Goal: Transaction & Acquisition: Book appointment/travel/reservation

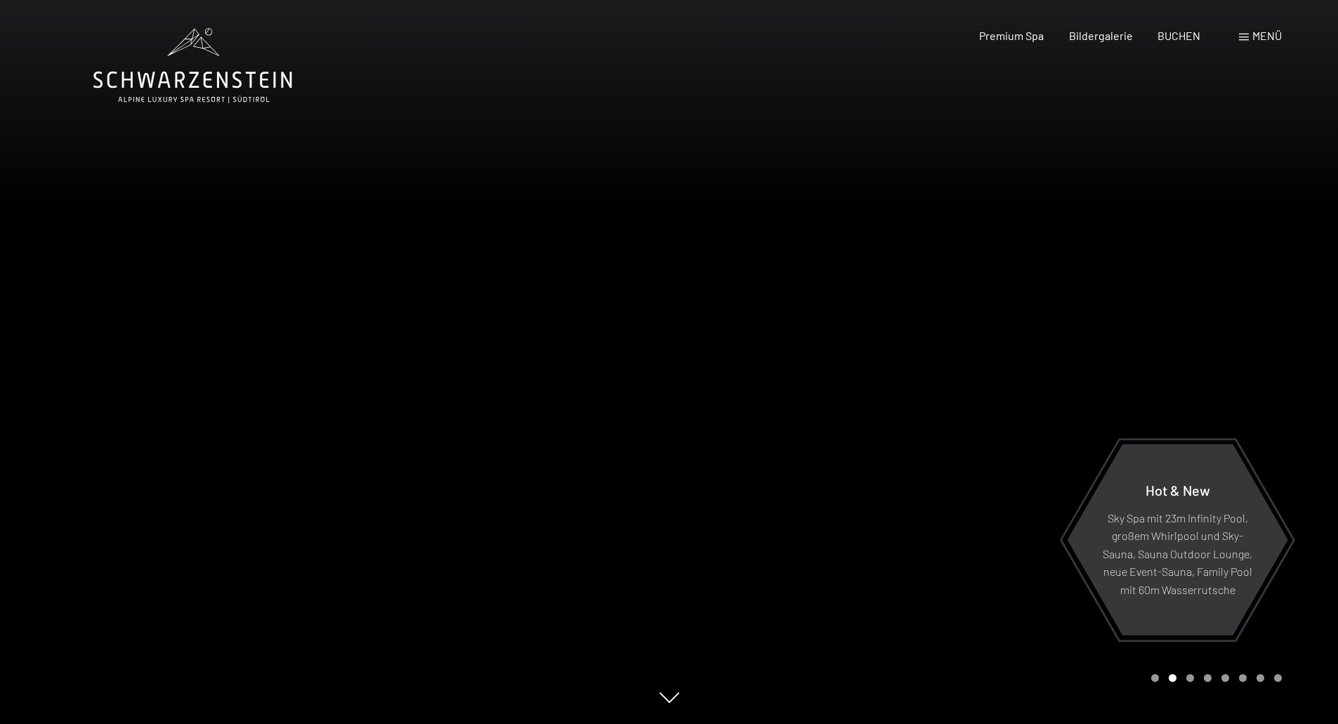
click at [1252, 38] on span "Menü" at bounding box center [1267, 35] width 30 height 13
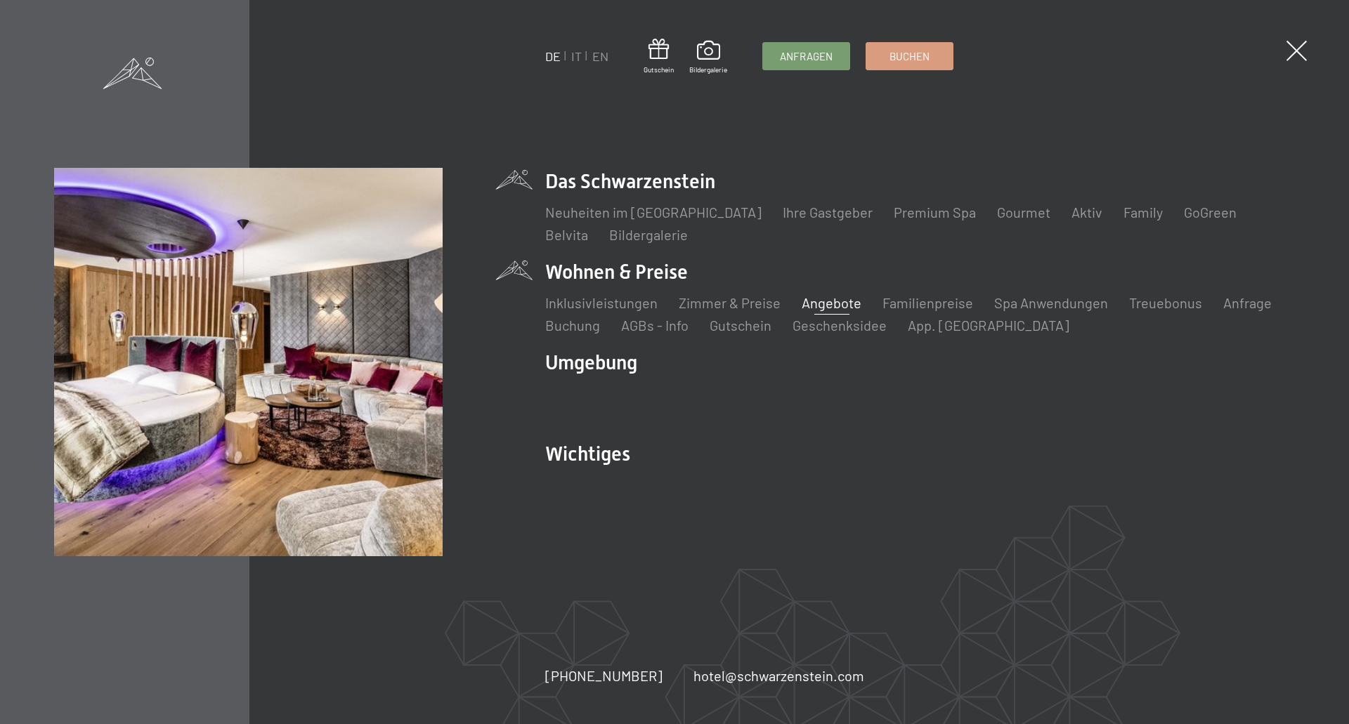
click at [811, 307] on link "Angebote" at bounding box center [831, 302] width 60 height 17
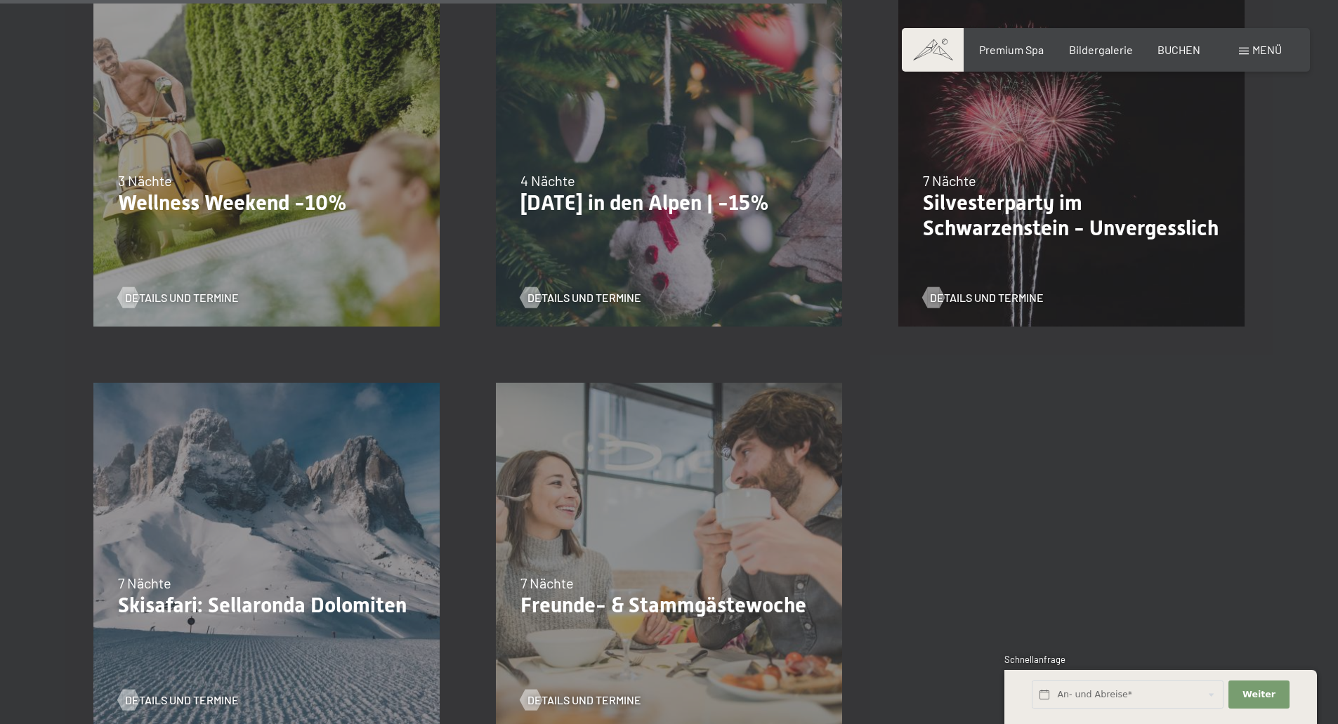
scroll to position [1686, 0]
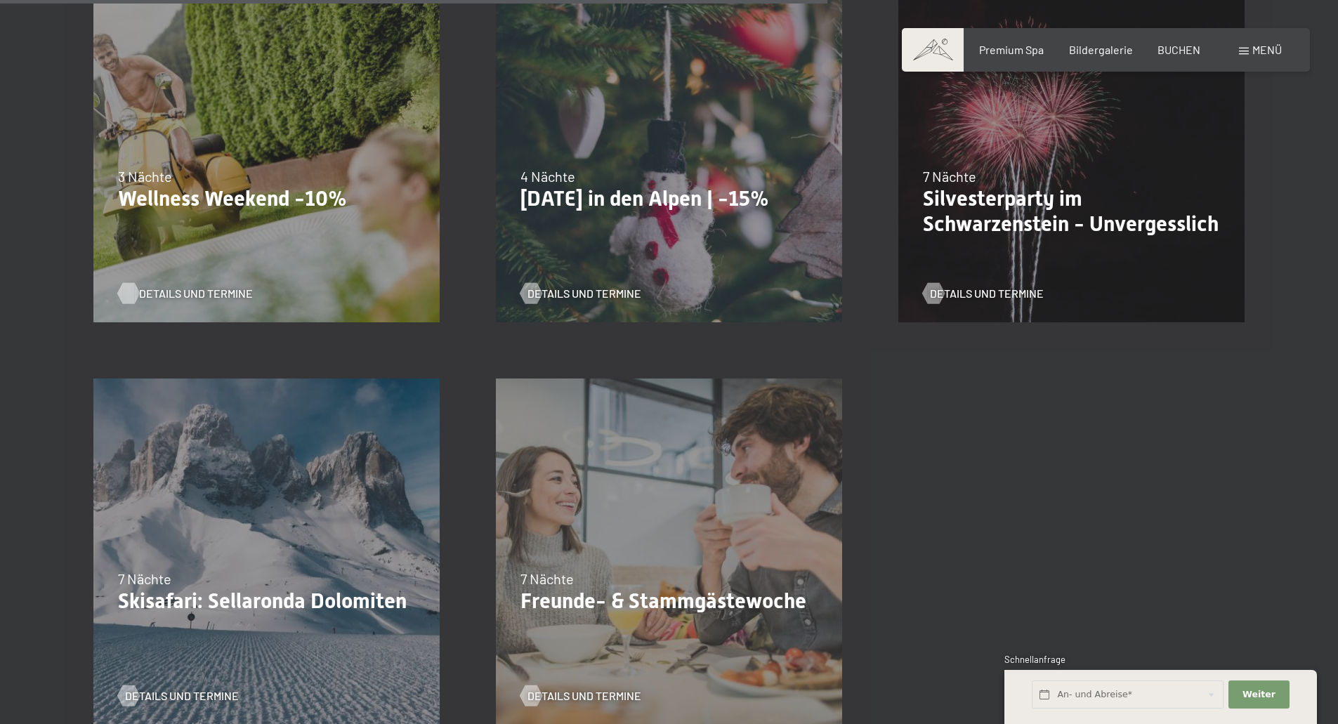
click at [197, 294] on span "Details und Termine" at bounding box center [196, 293] width 114 height 15
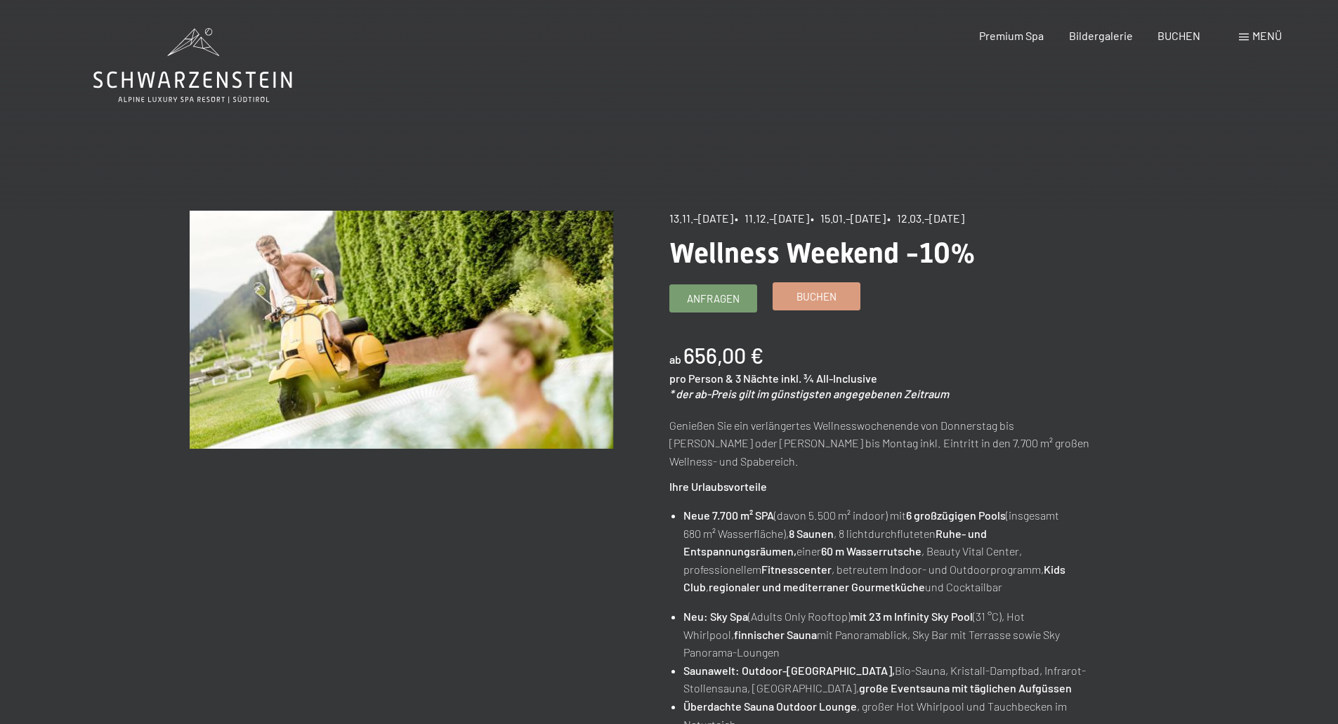
click at [797, 301] on span "Buchen" at bounding box center [817, 296] width 40 height 15
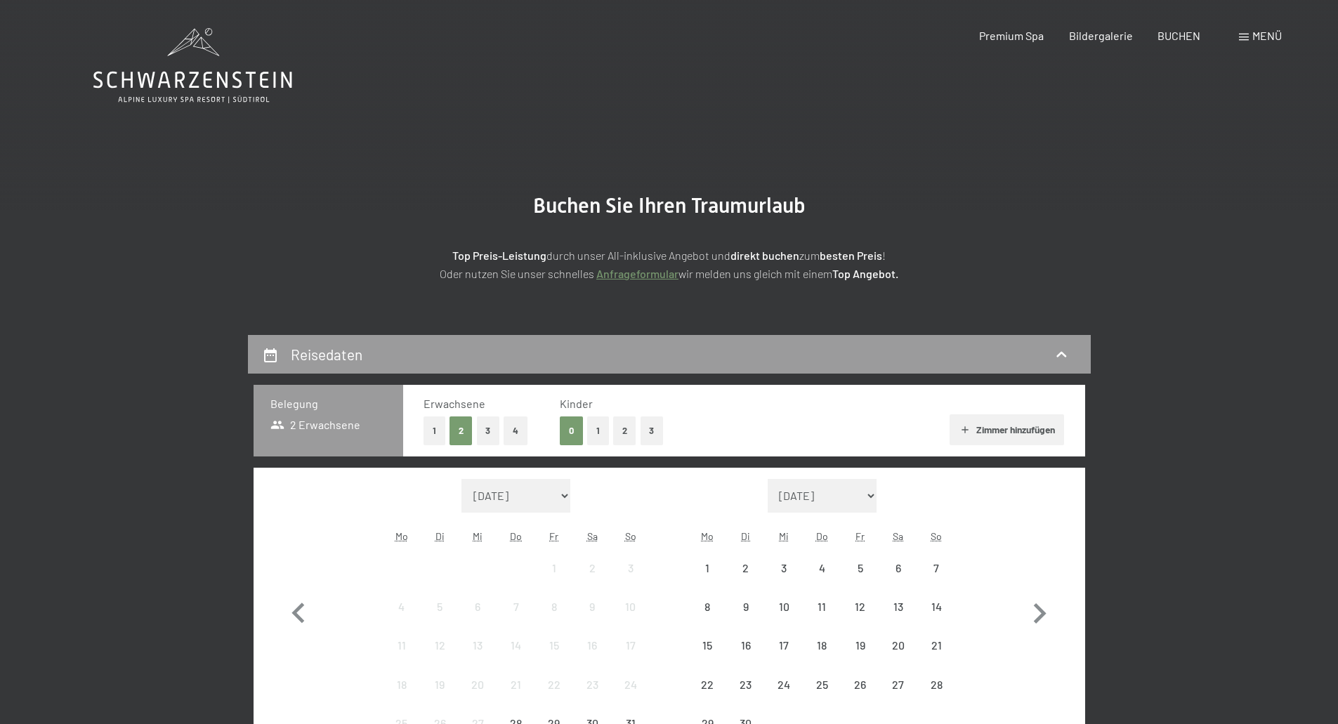
select select "2025-11-01"
select select "2025-12-01"
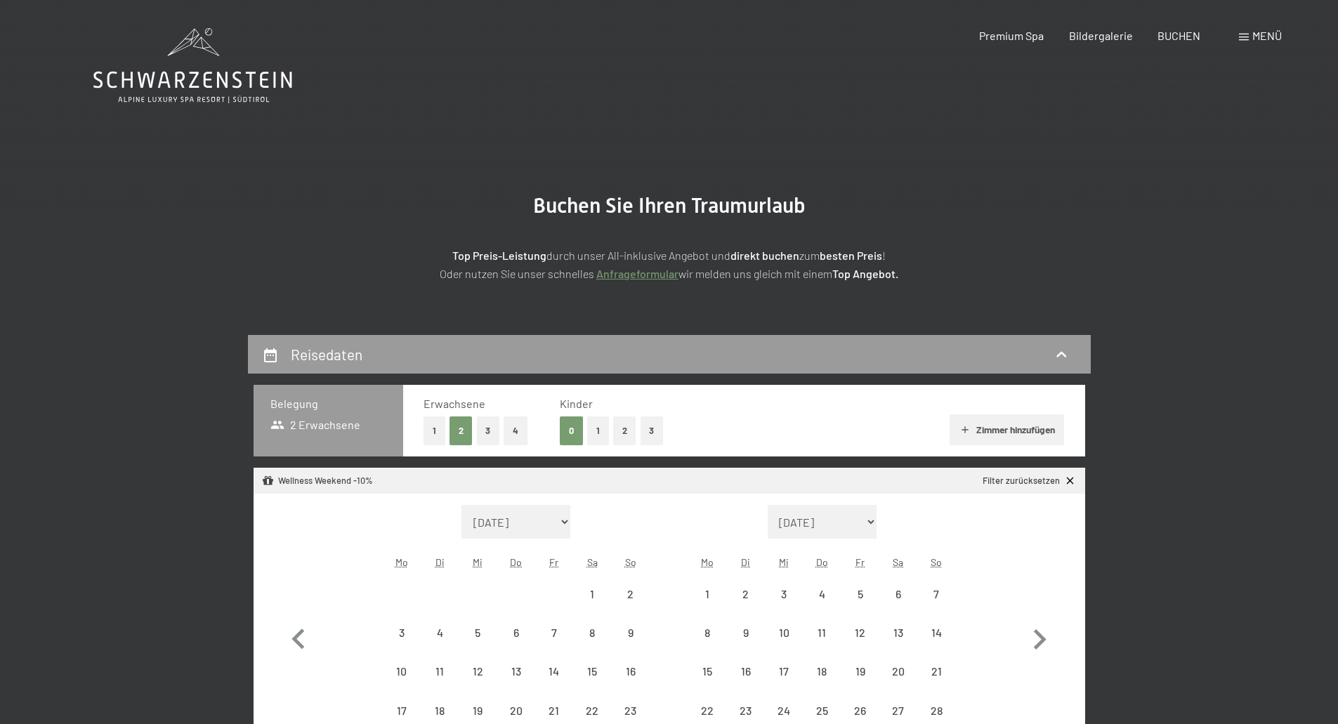
select select "2025-11-01"
select select "2025-12-01"
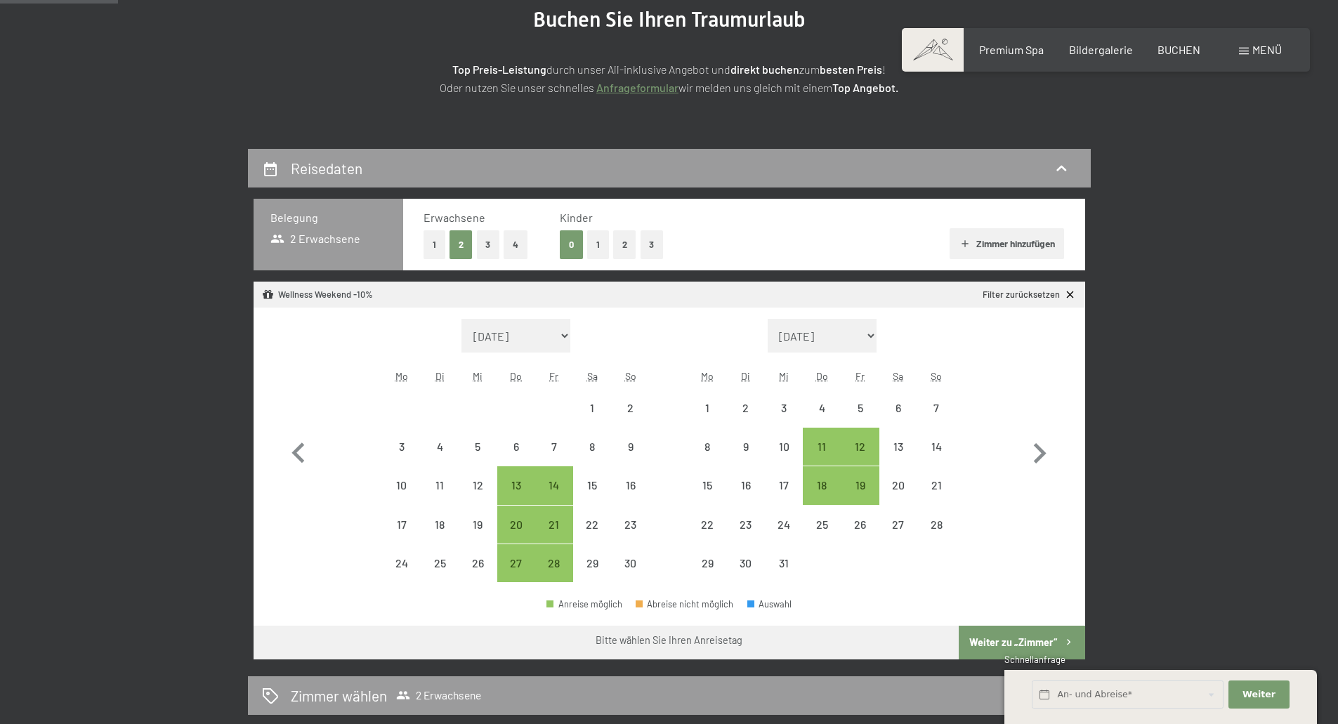
scroll to position [211, 0]
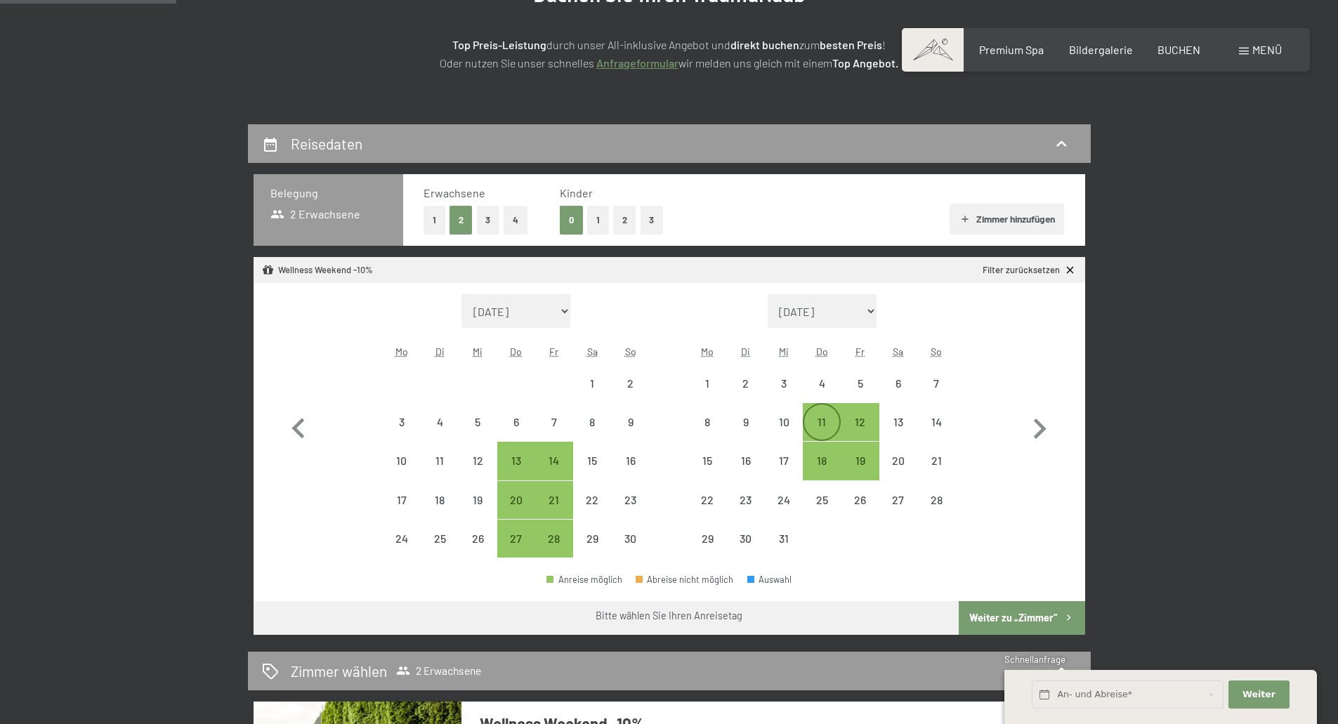
click at [824, 425] on div "11" at bounding box center [821, 434] width 35 height 35
select select "2025-11-01"
select select "2025-12-01"
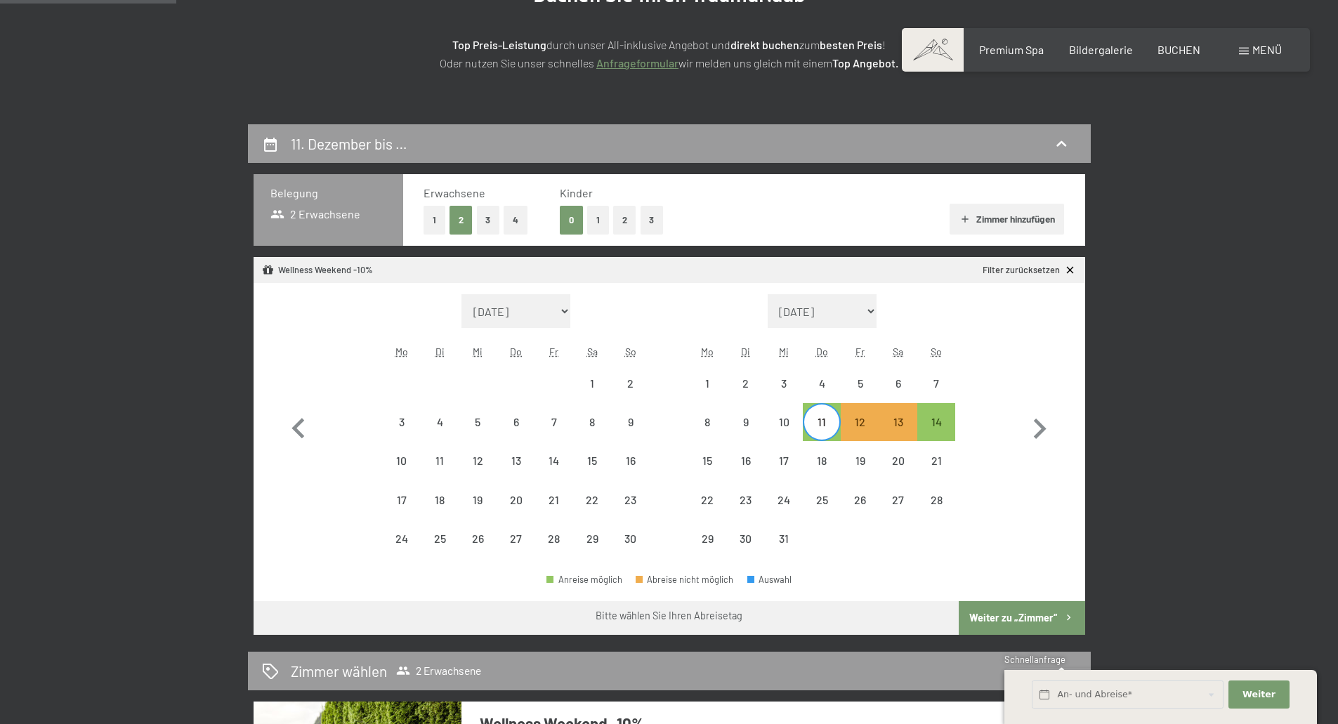
click at [1014, 612] on button "Weiter zu „Zimmer“" at bounding box center [1022, 618] width 126 height 34
select select "2025-11-01"
select select "2025-12-01"
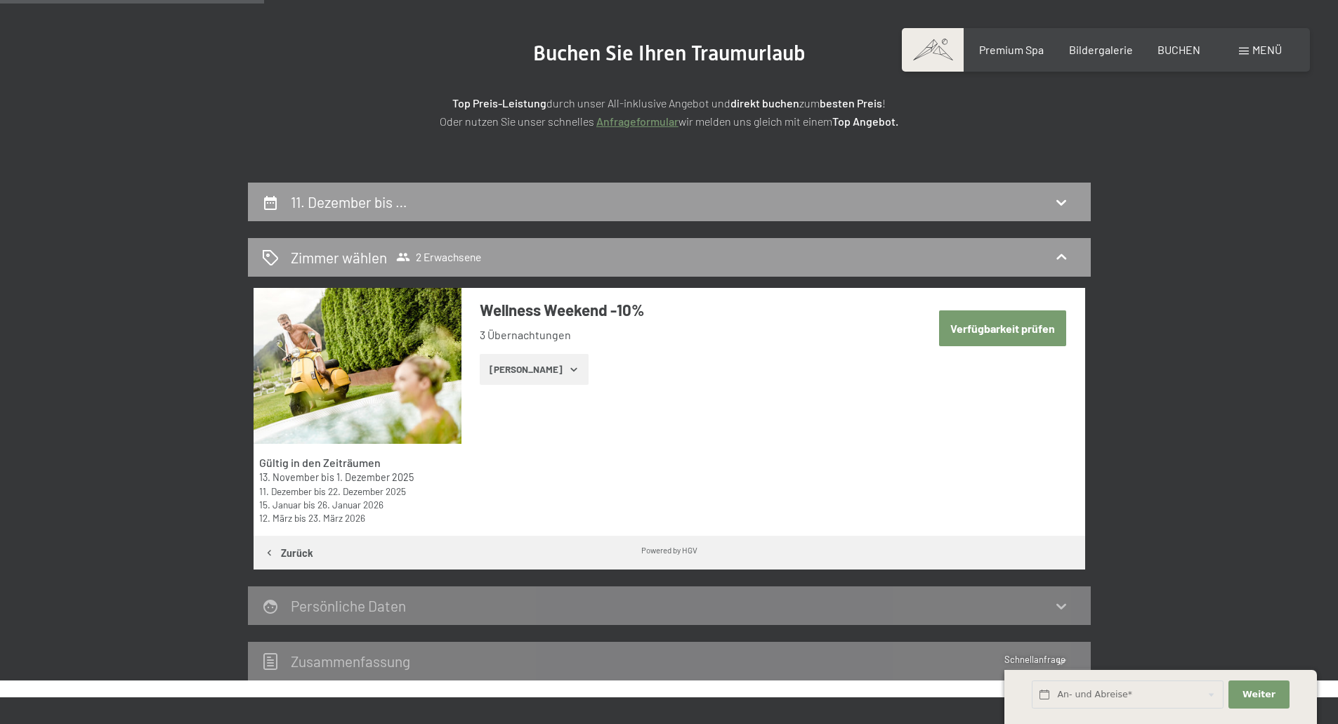
scroll to position [75, 0]
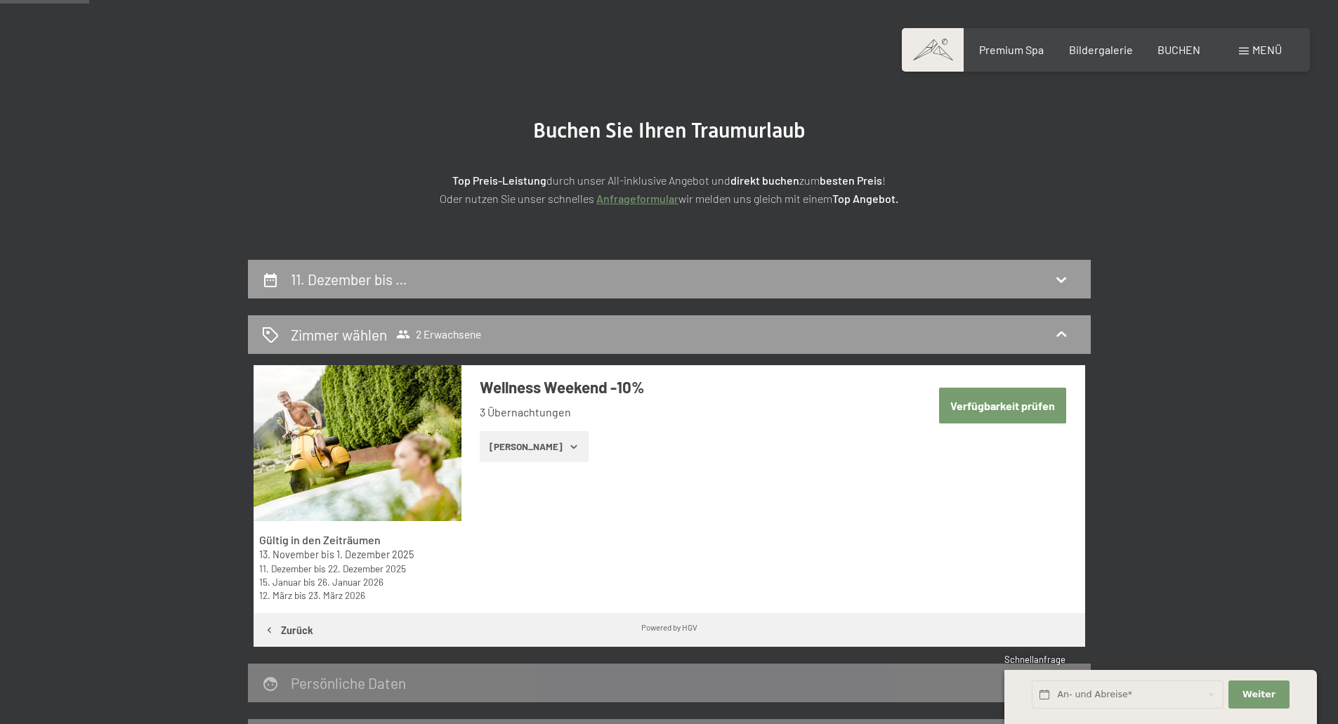
click at [1035, 412] on button "Verfügbarkeit prüfen" at bounding box center [1002, 406] width 127 height 36
select select "2025-11-01"
select select "2025-12-01"
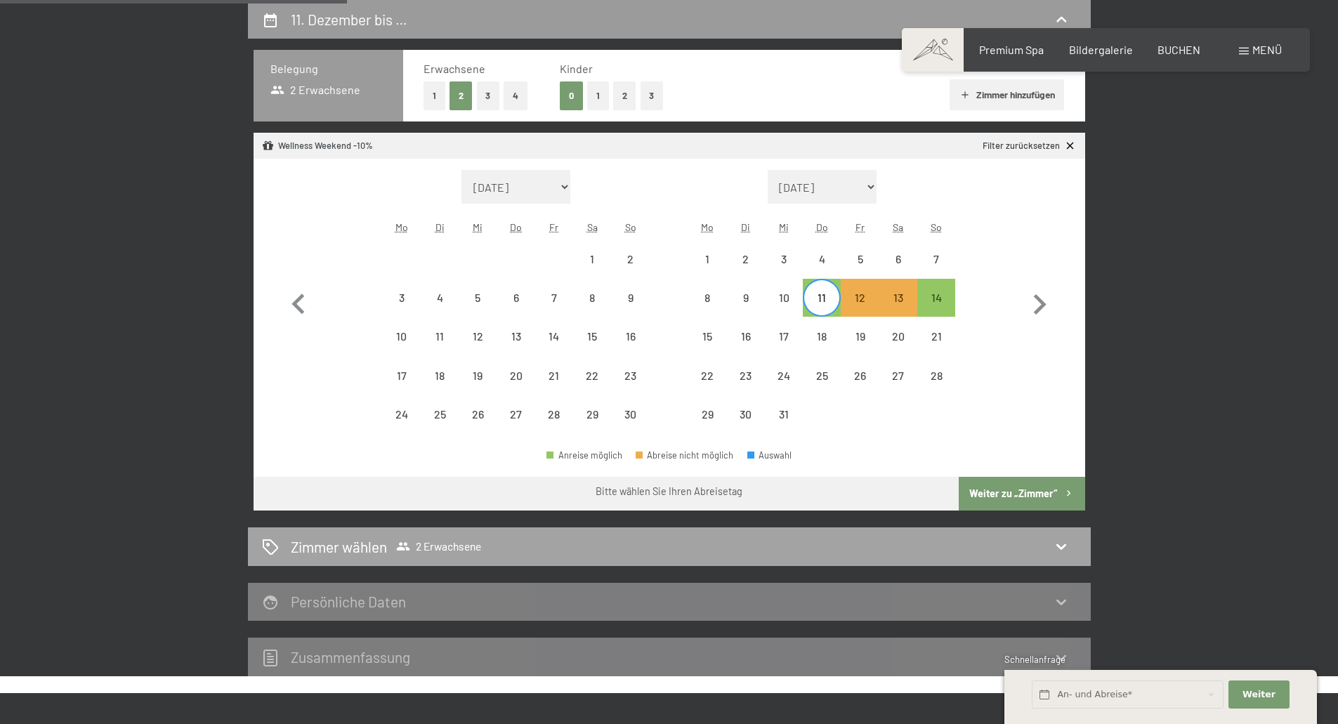
scroll to position [405, 0]
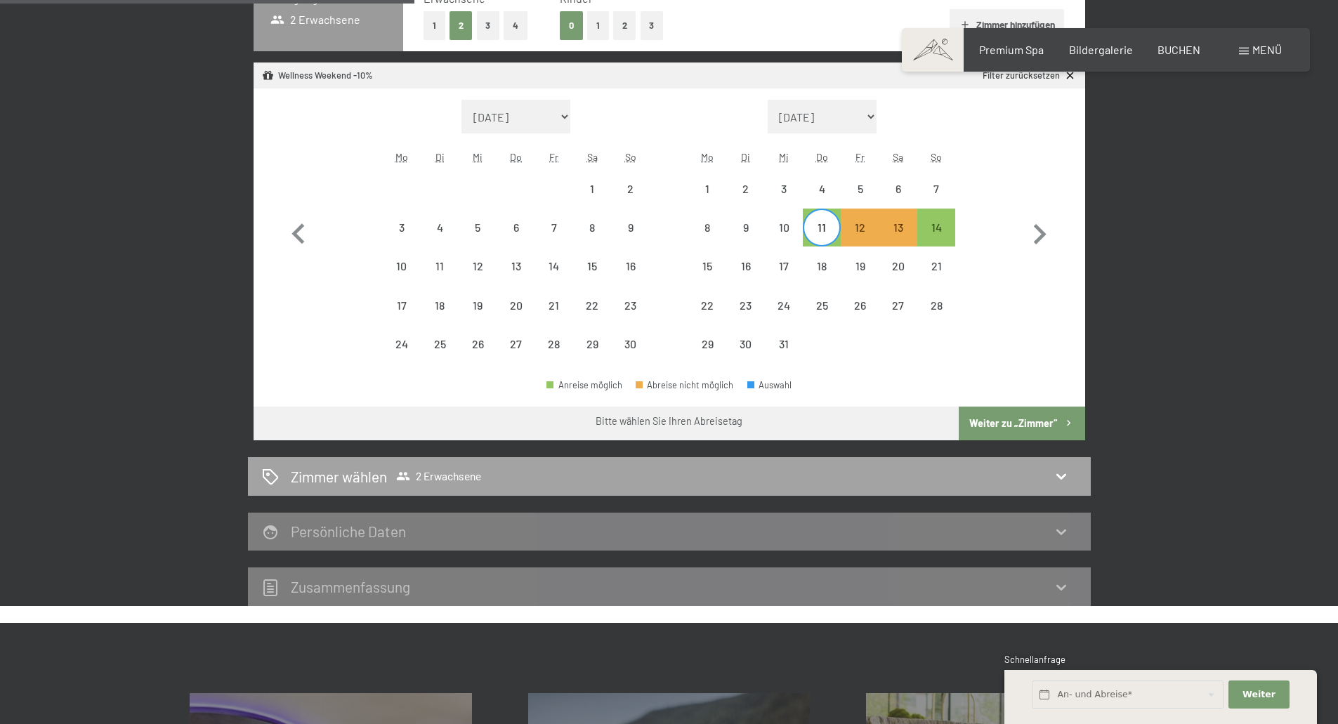
click at [1061, 474] on icon at bounding box center [1061, 476] width 17 height 17
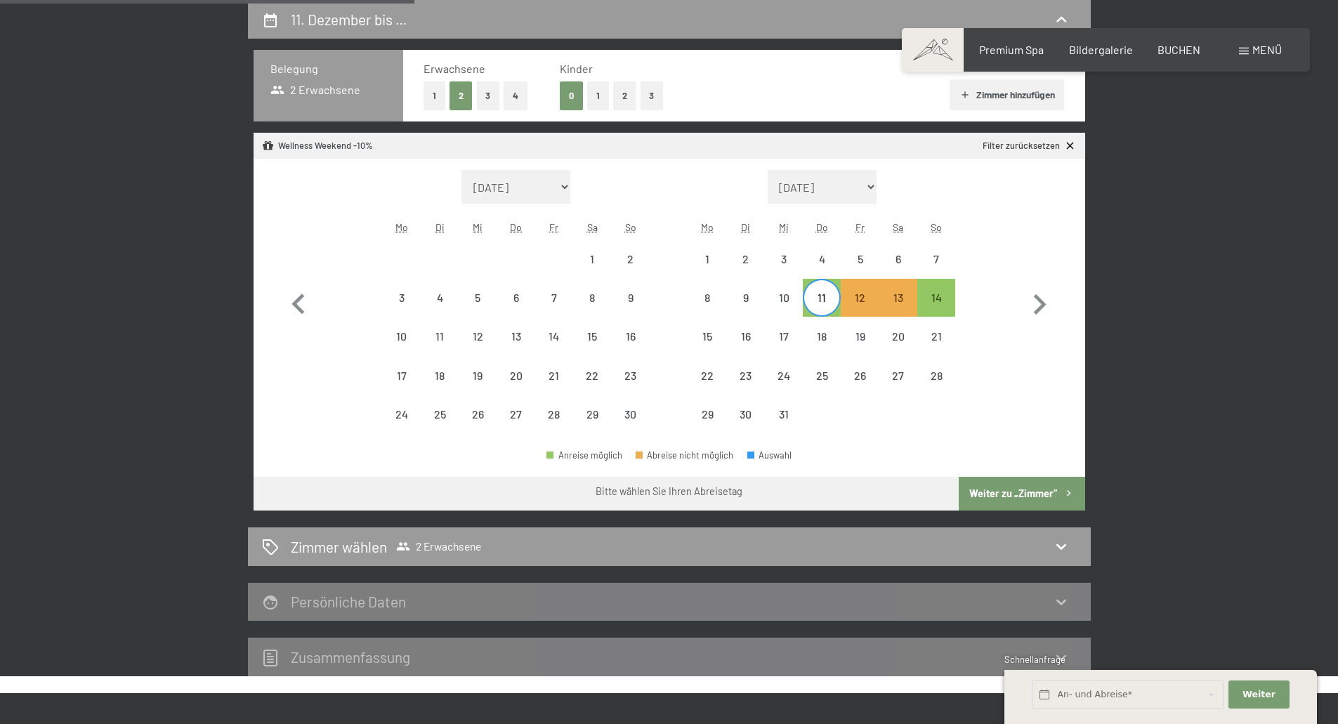
select select "2025-11-01"
select select "2025-12-01"
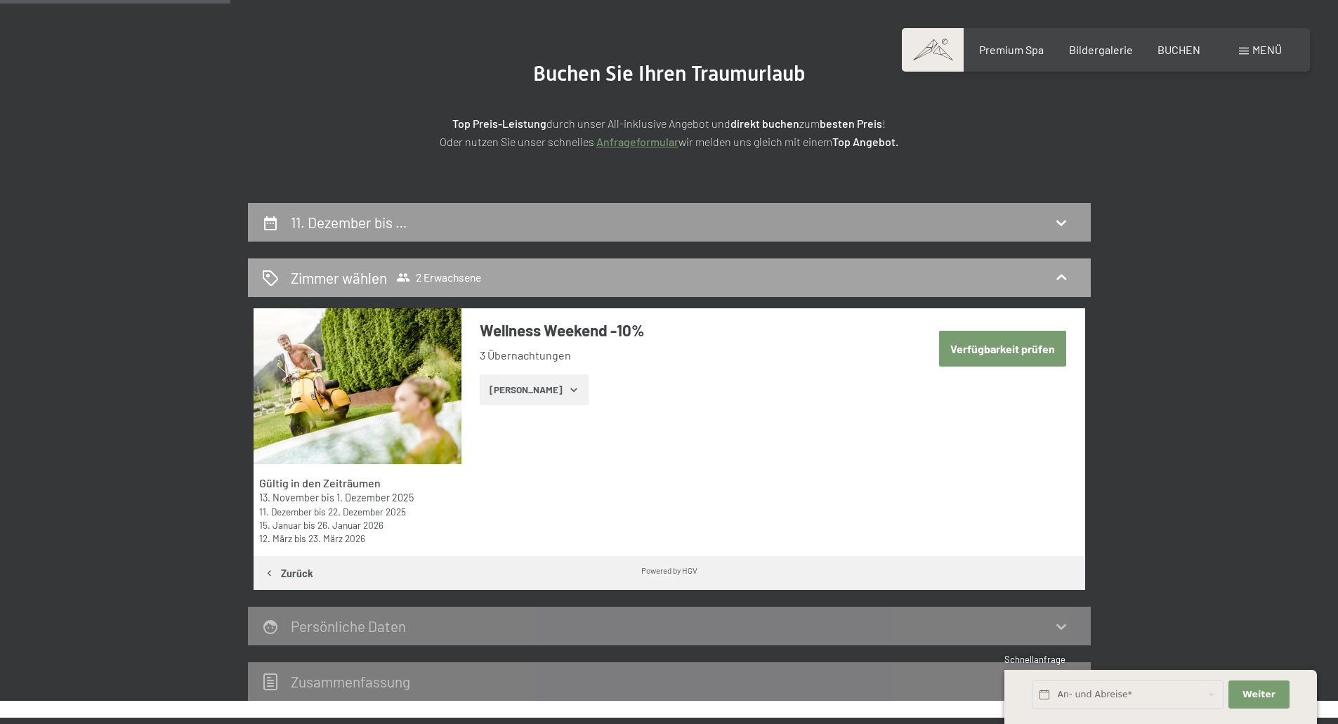
scroll to position [54, 0]
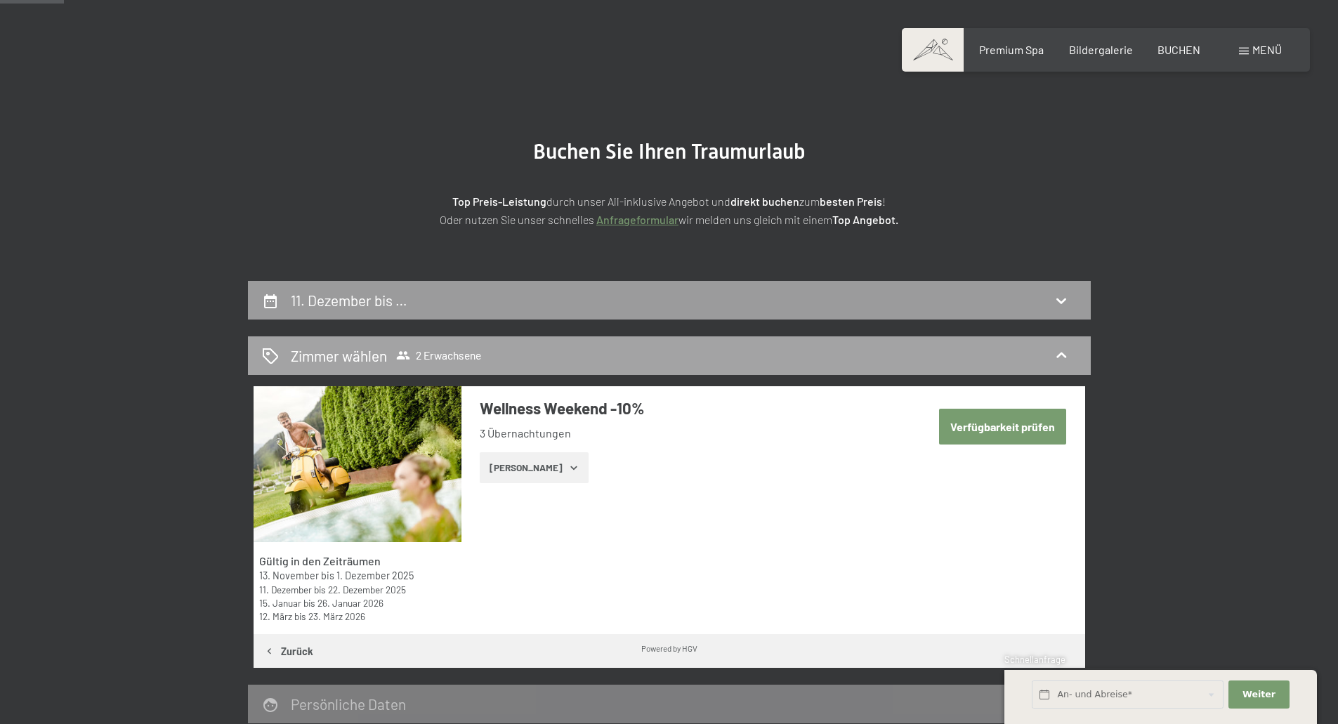
click at [1063, 351] on icon at bounding box center [1061, 355] width 17 height 17
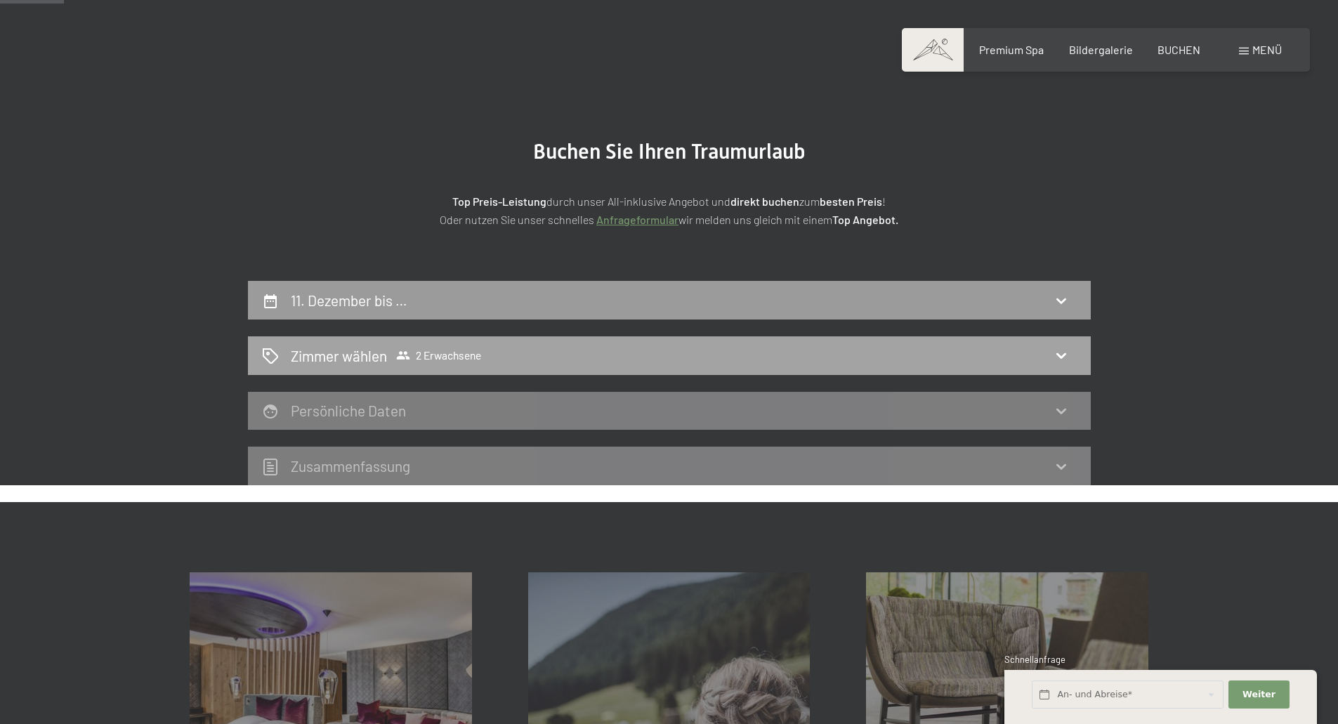
click at [402, 356] on icon at bounding box center [403, 355] width 14 height 14
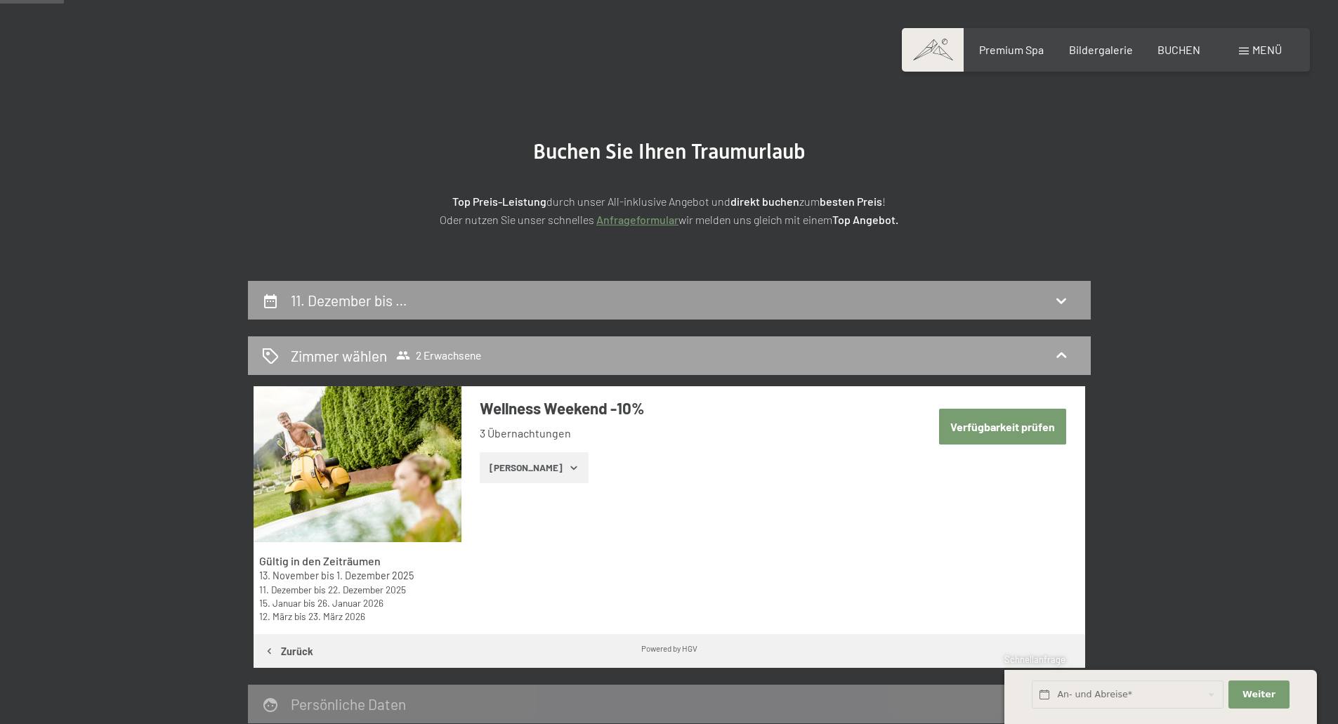
click at [271, 356] on icon at bounding box center [270, 356] width 17 height 17
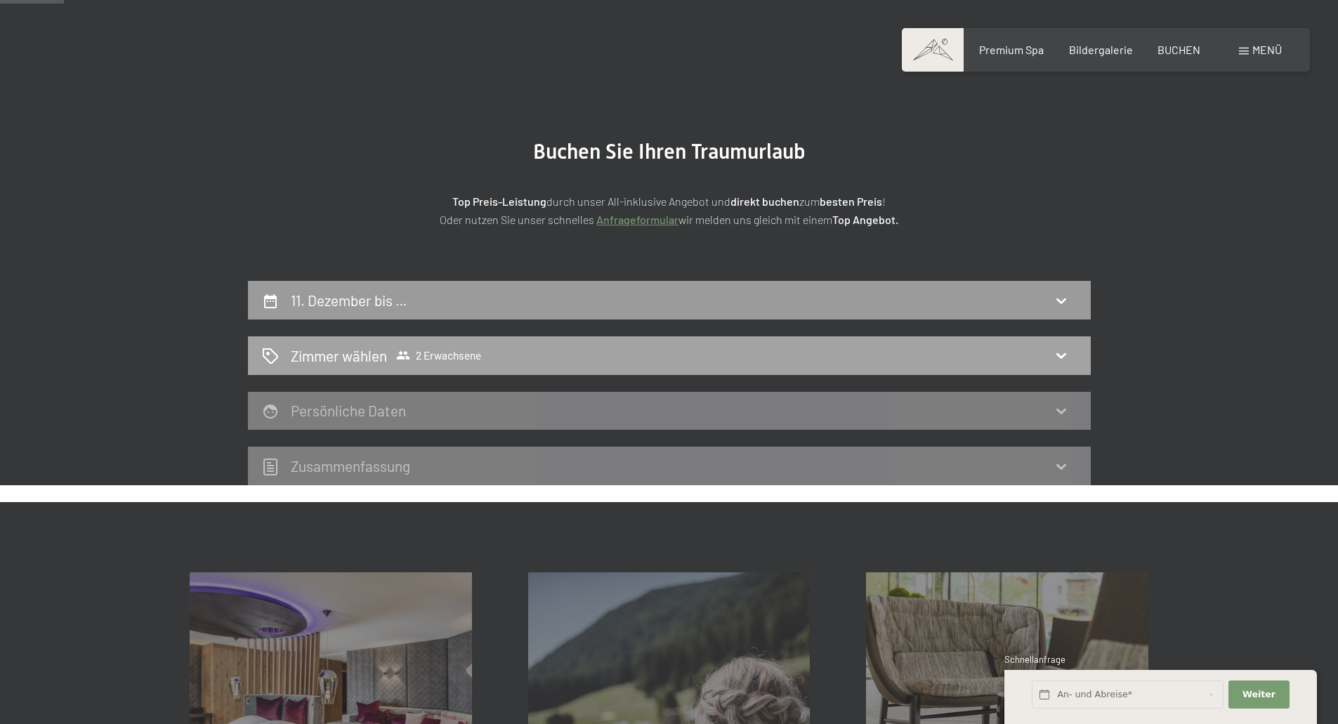
click at [271, 356] on icon at bounding box center [270, 356] width 17 height 17
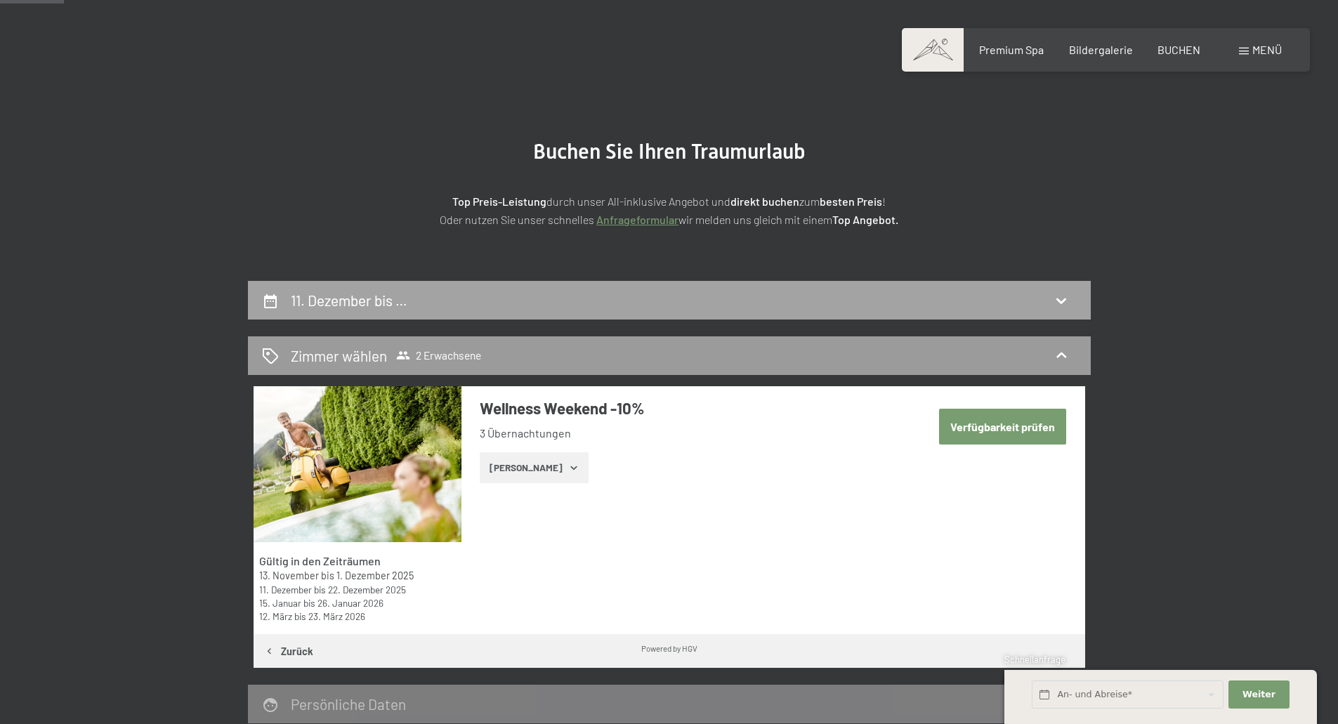
click at [1059, 301] on icon at bounding box center [1061, 302] width 10 height 6
select select "2025-11-01"
select select "2025-12-01"
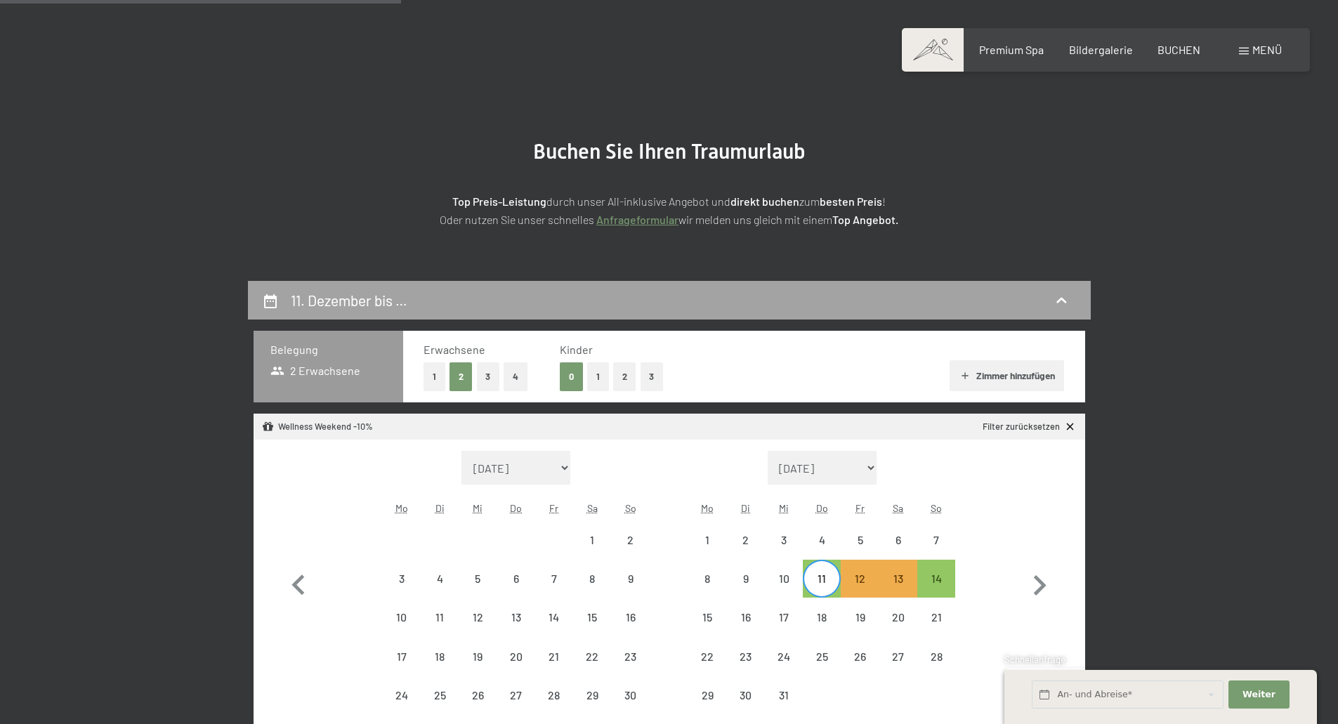
scroll to position [335, 0]
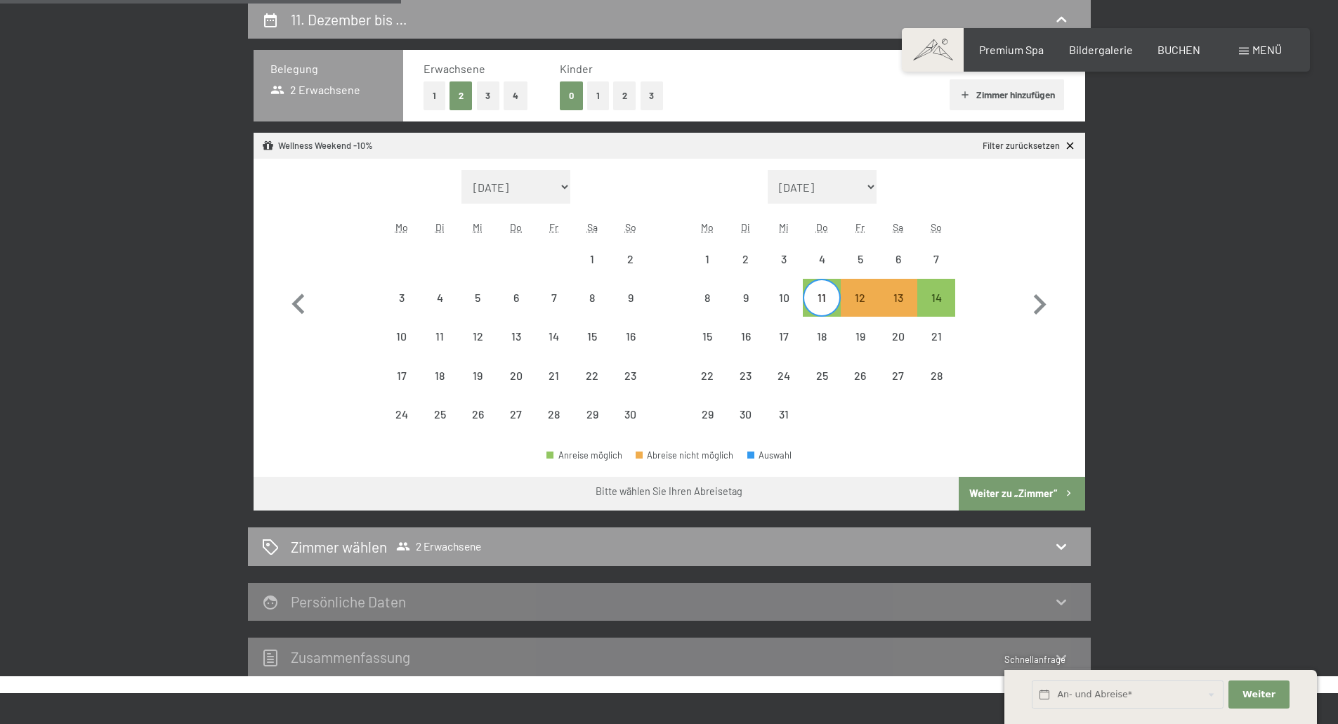
click at [429, 97] on button "1" at bounding box center [435, 95] width 22 height 29
select select "2025-11-01"
select select "2025-12-01"
select select "2025-11-01"
select select "2025-12-01"
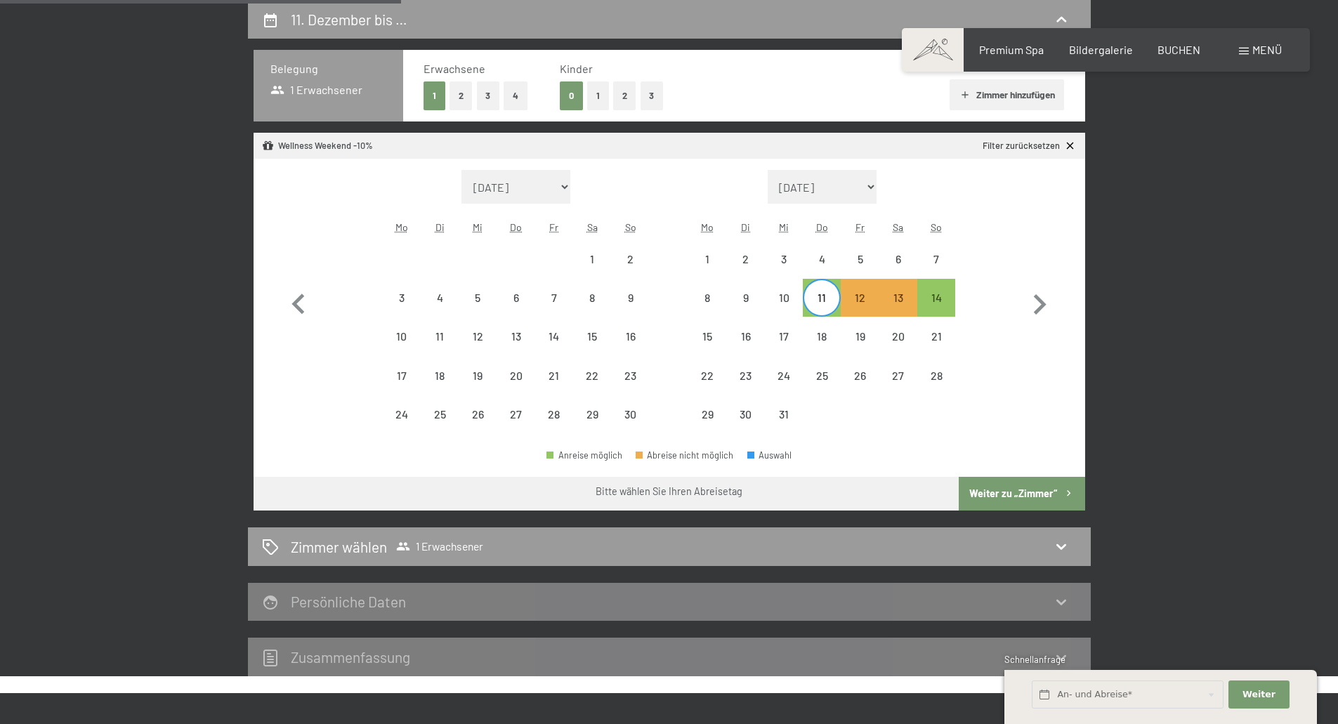
click at [1012, 493] on button "Weiter zu „Zimmer“" at bounding box center [1022, 494] width 126 height 34
select select "2025-11-01"
select select "2025-12-01"
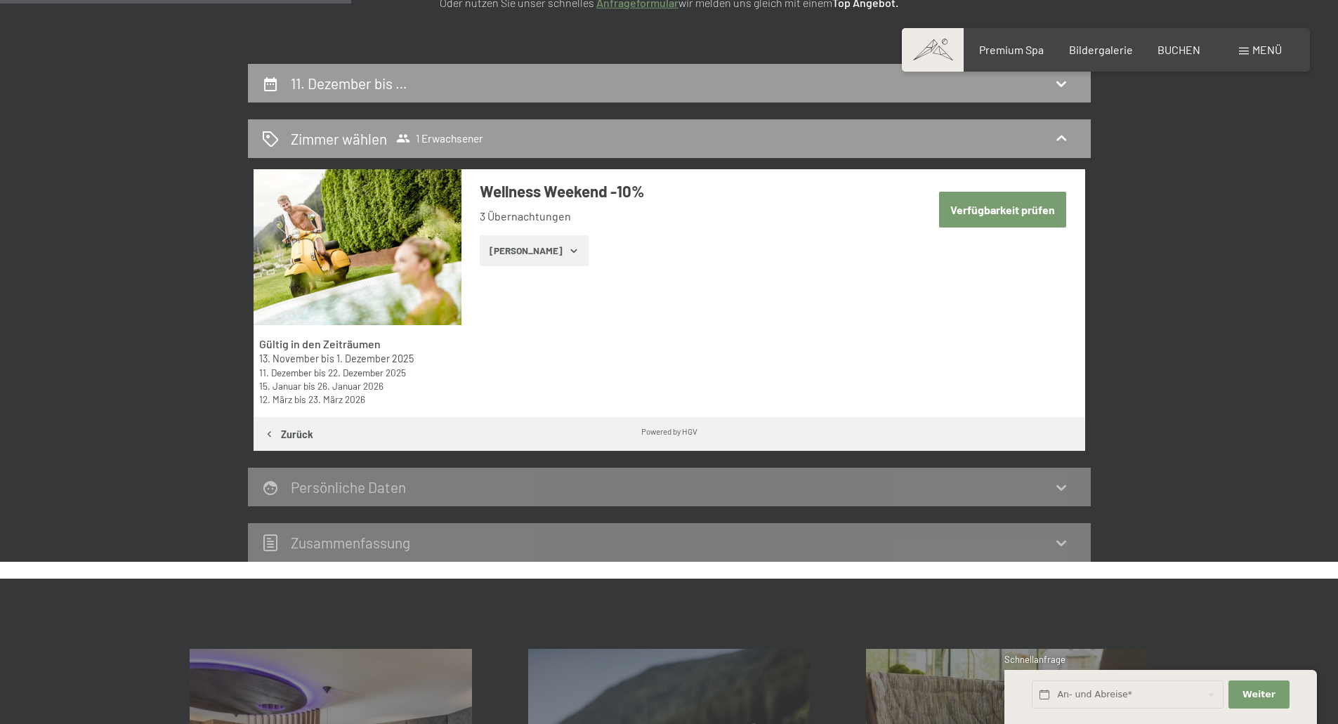
scroll to position [265, 0]
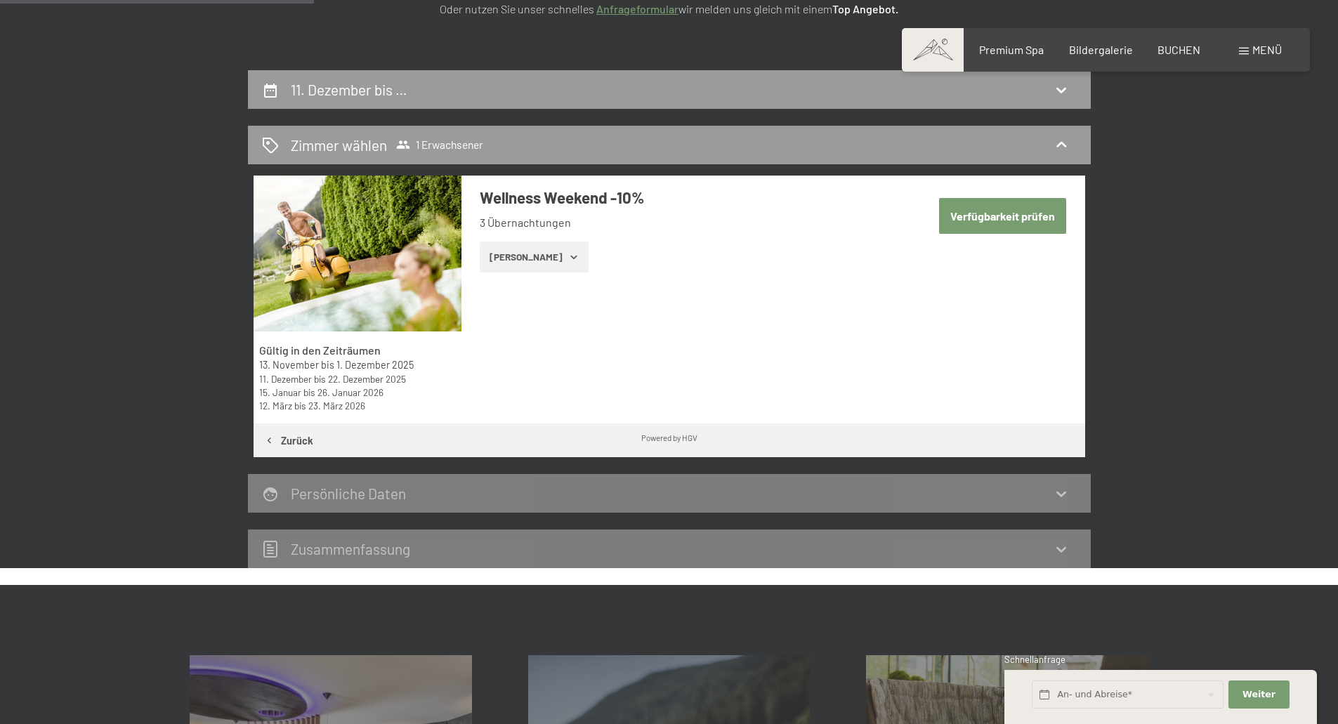
click at [1002, 209] on button "Verfügbarkeit prüfen" at bounding box center [1002, 216] width 127 height 36
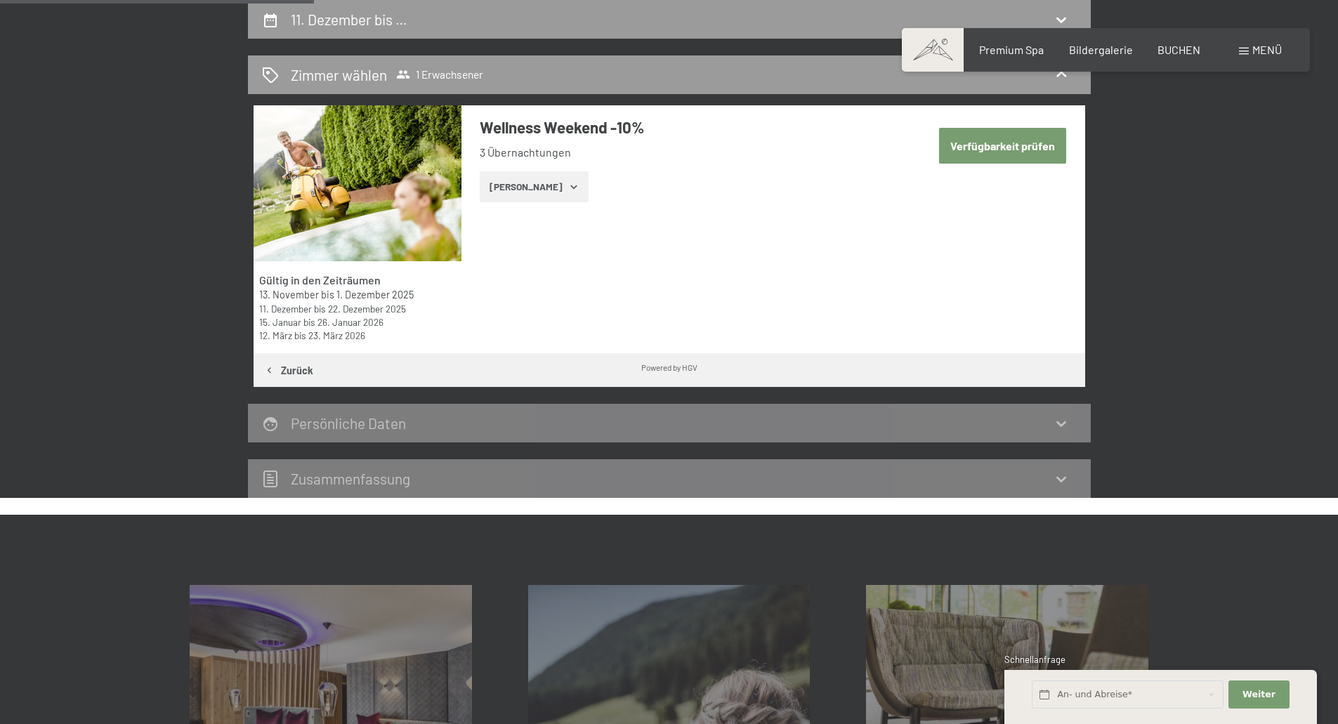
select select "2025-11-01"
select select "2025-12-01"
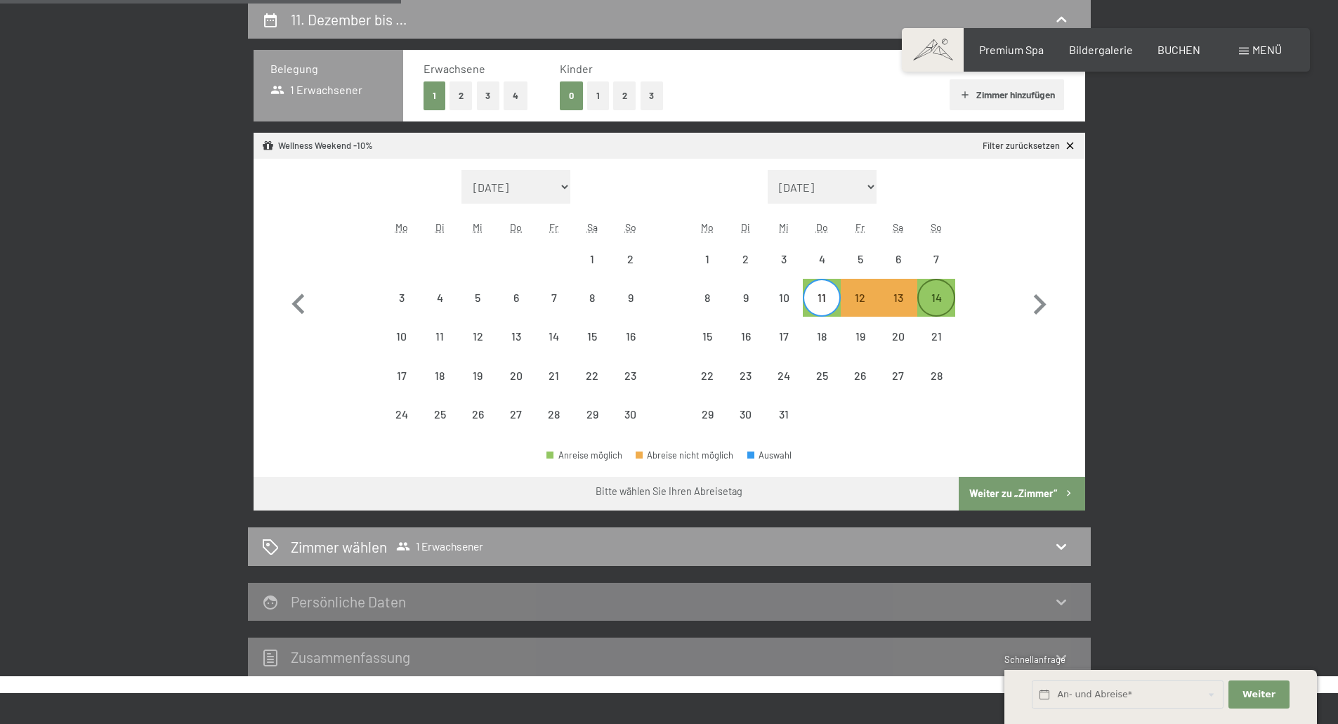
click at [926, 298] on div "14" at bounding box center [936, 309] width 35 height 35
select select "2025-11-01"
select select "2025-12-01"
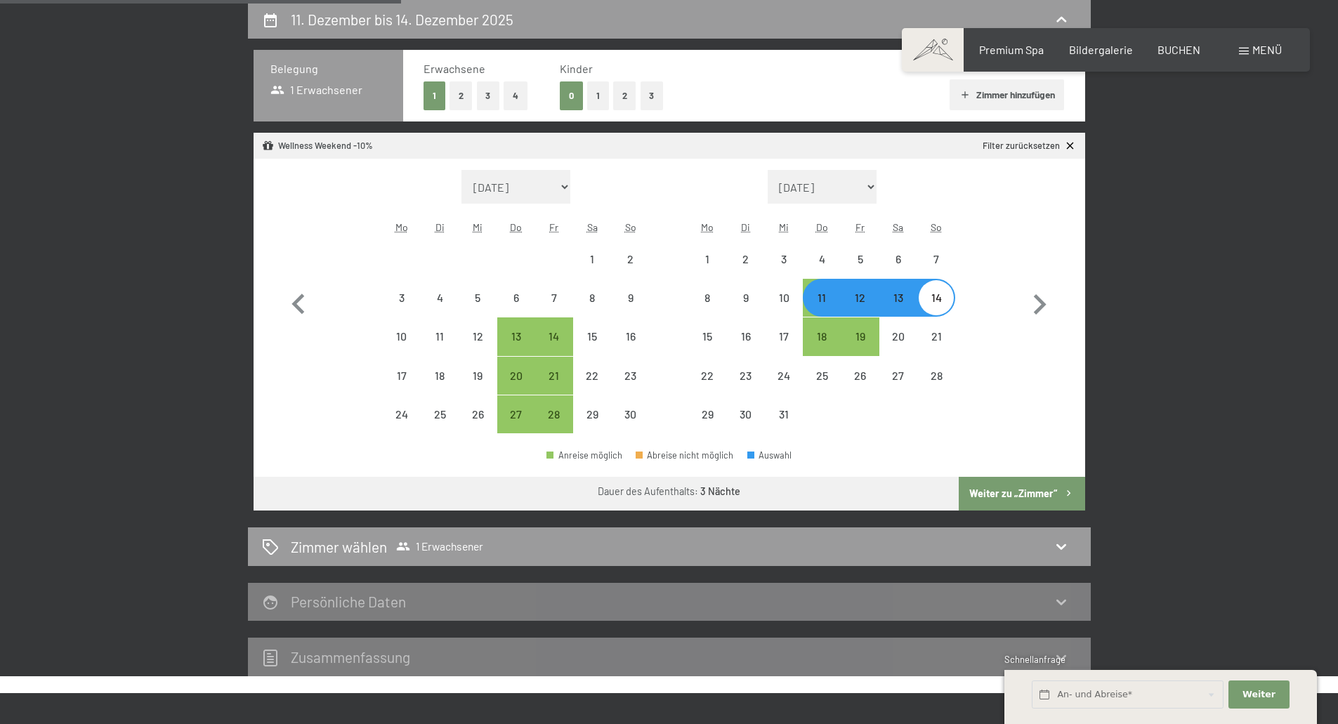
select select "2025-11-01"
select select "2025-12-01"
click at [1021, 497] on button "Weiter zu „Zimmer“" at bounding box center [1022, 494] width 126 height 34
select select "2025-11-01"
select select "2025-12-01"
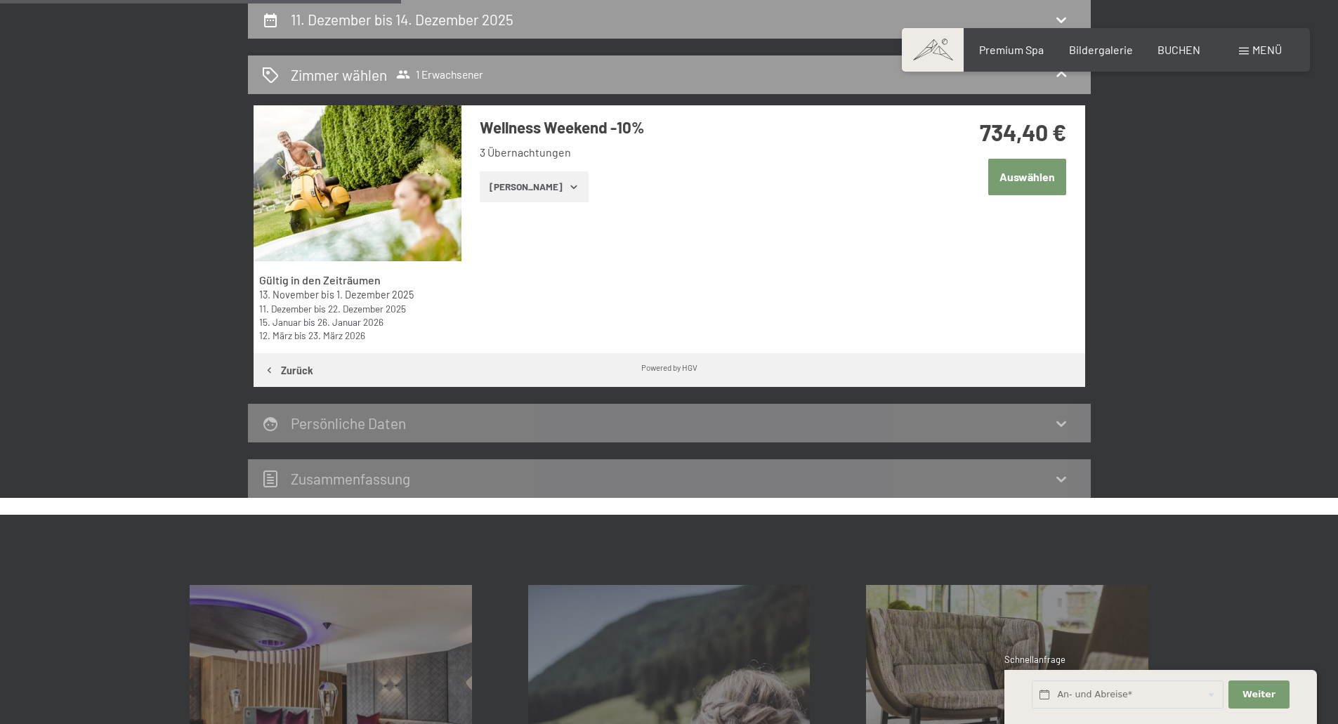
click at [1018, 181] on button "Auswählen" at bounding box center [1027, 177] width 78 height 36
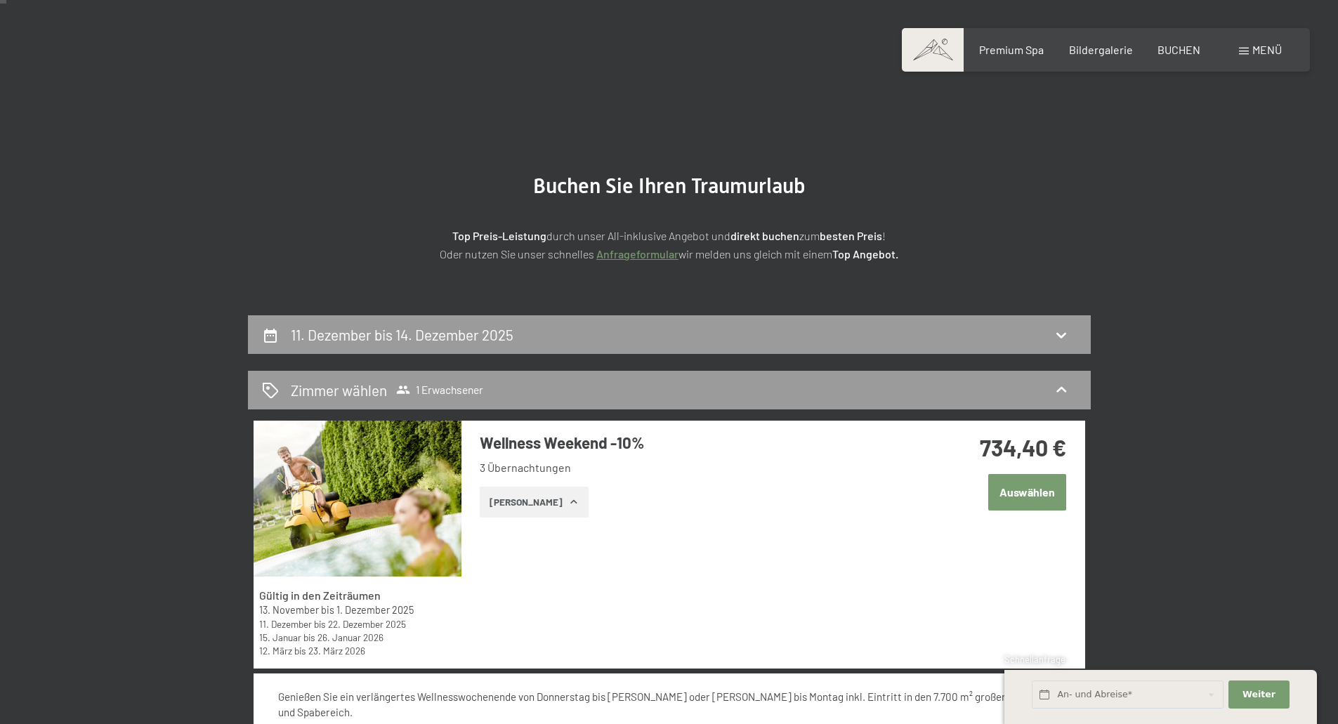
scroll to position [0, 0]
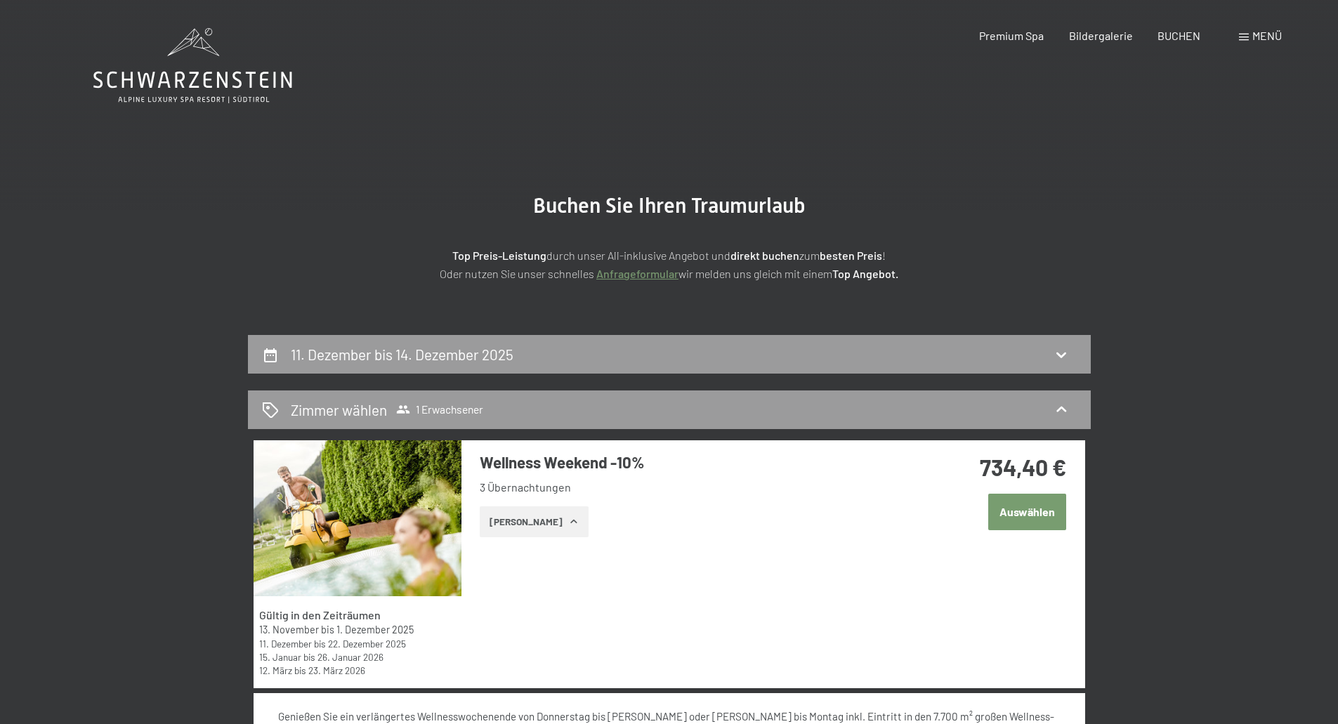
click at [139, 80] on icon at bounding box center [192, 80] width 199 height 17
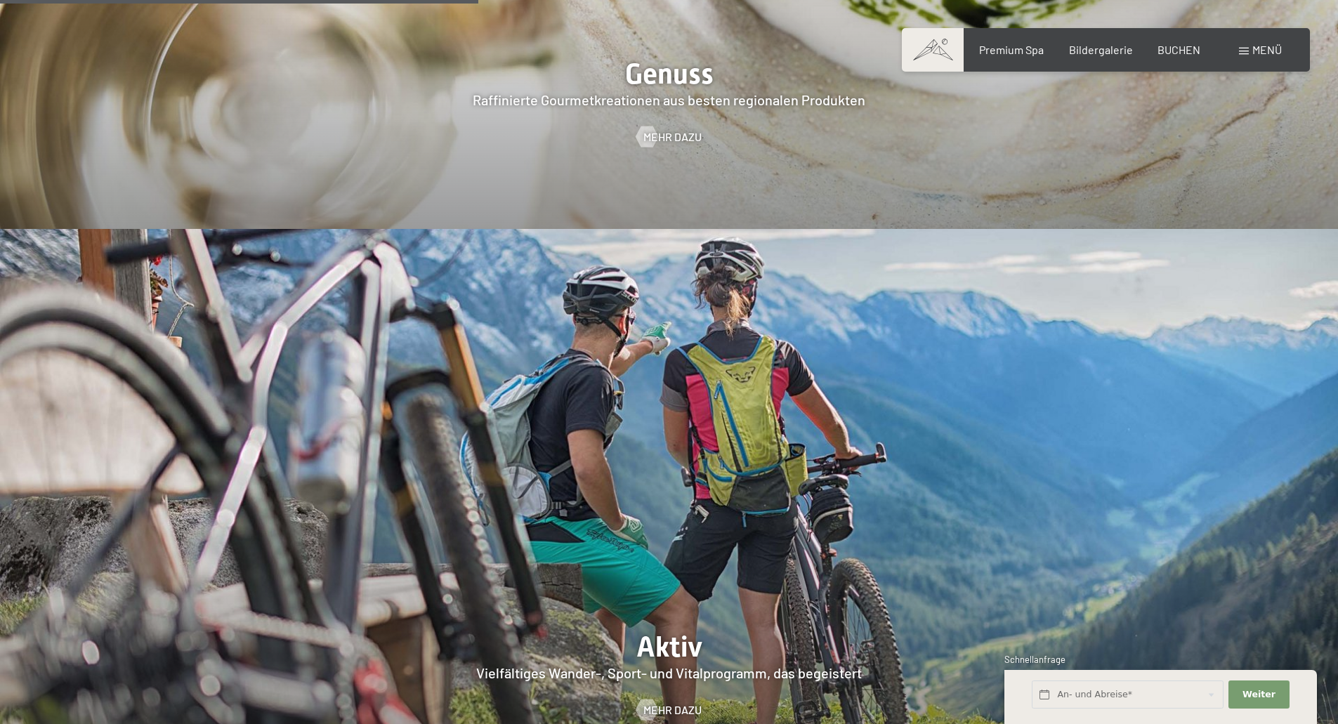
scroll to position [2669, 0]
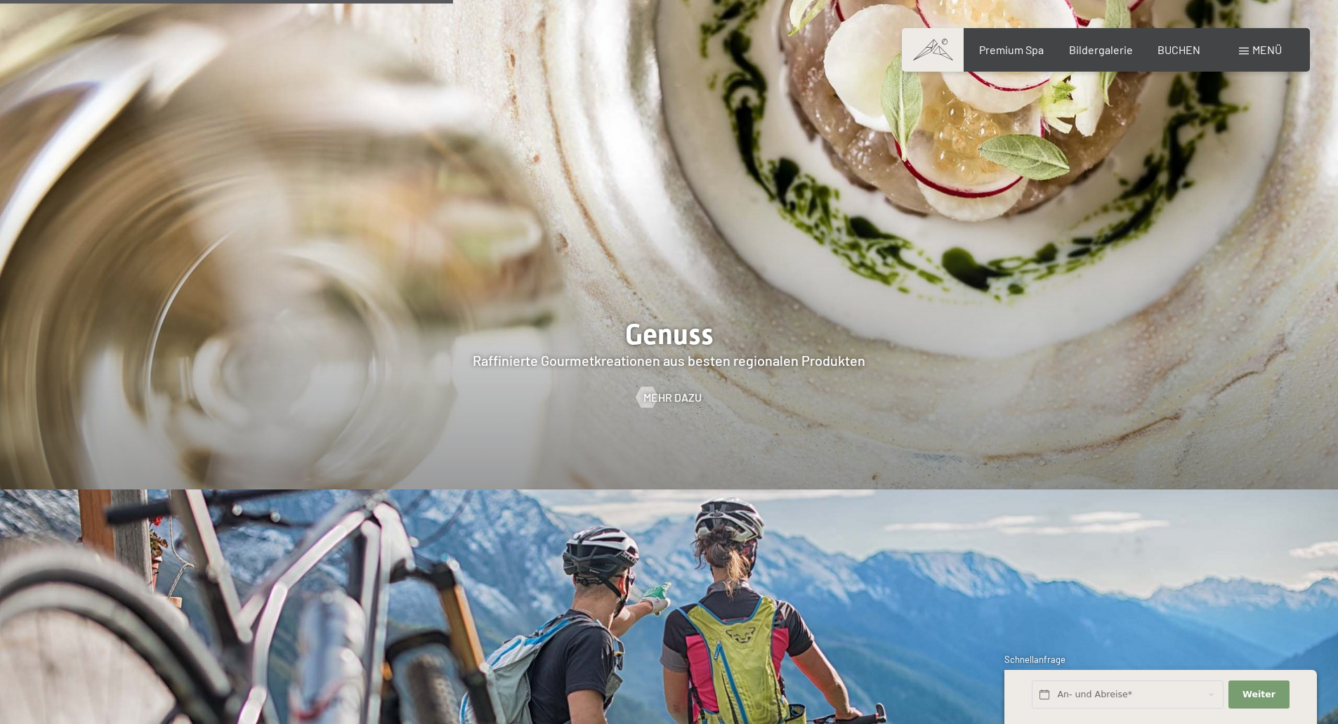
click at [1241, 46] on div "Menü" at bounding box center [1260, 49] width 43 height 15
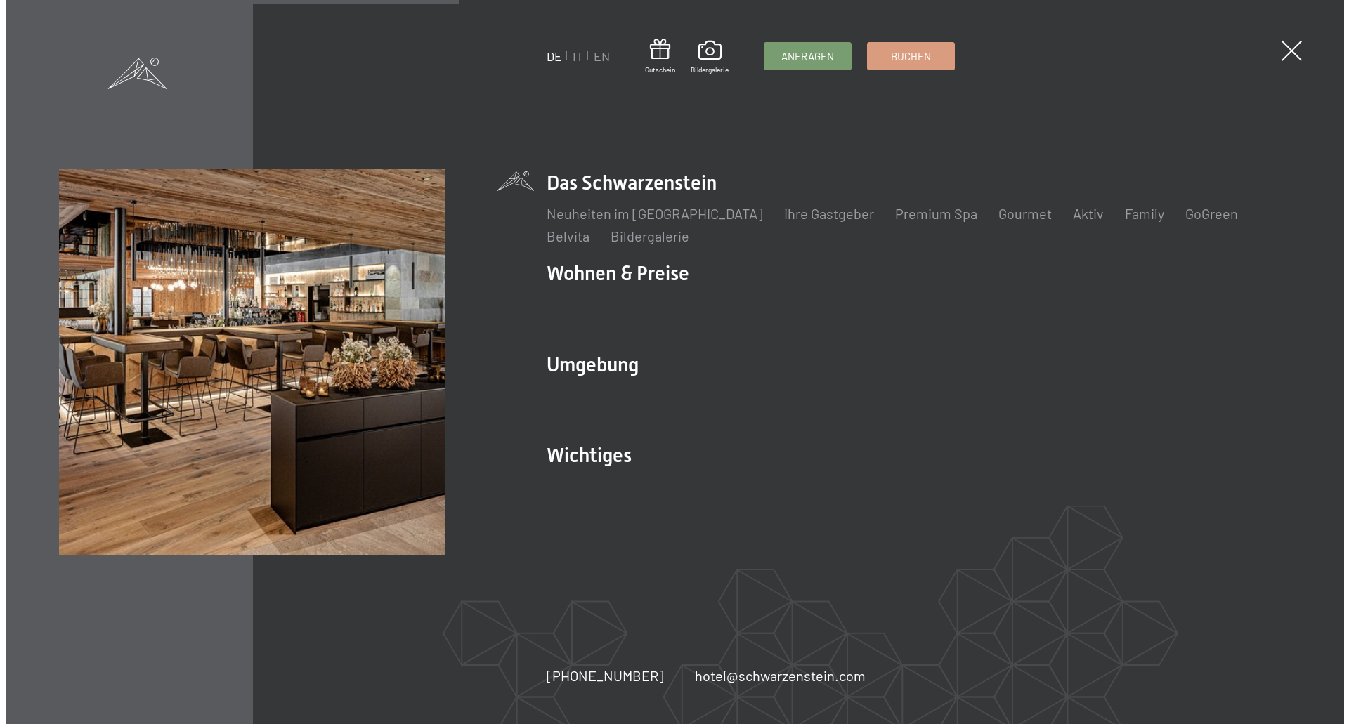
scroll to position [2678, 0]
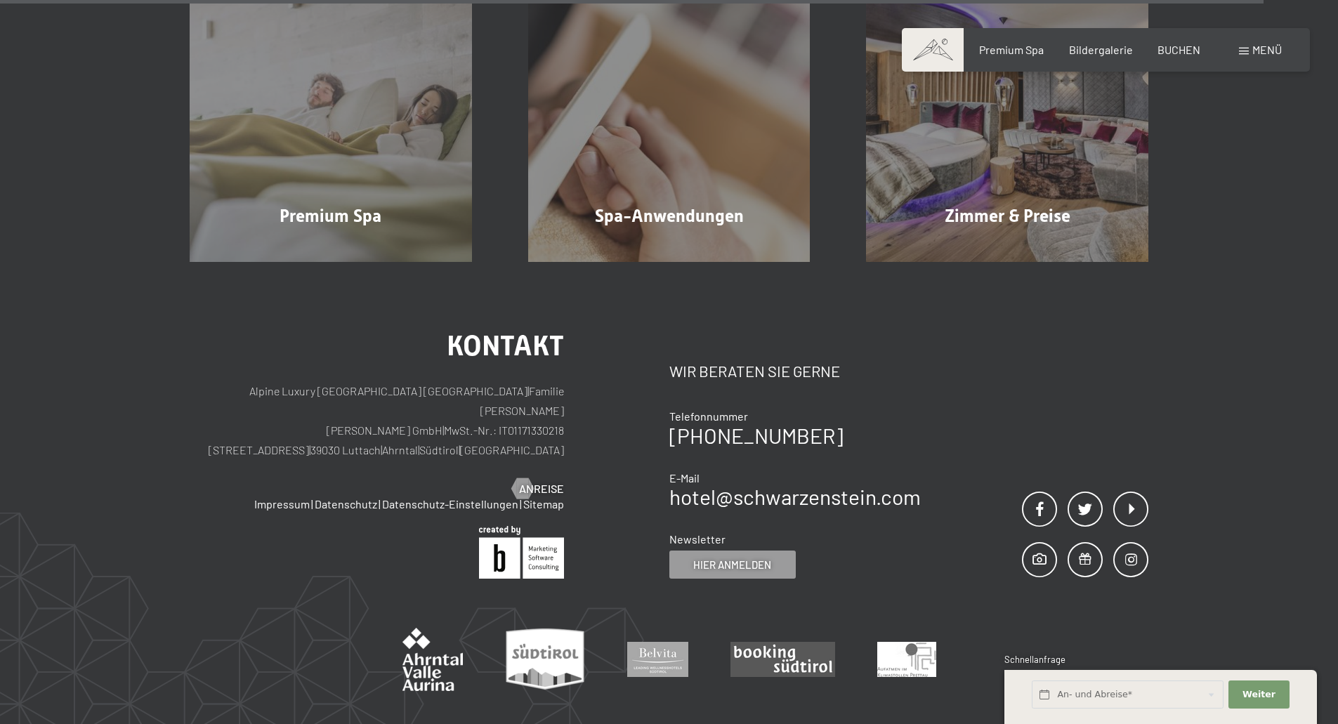
scroll to position [2385, 0]
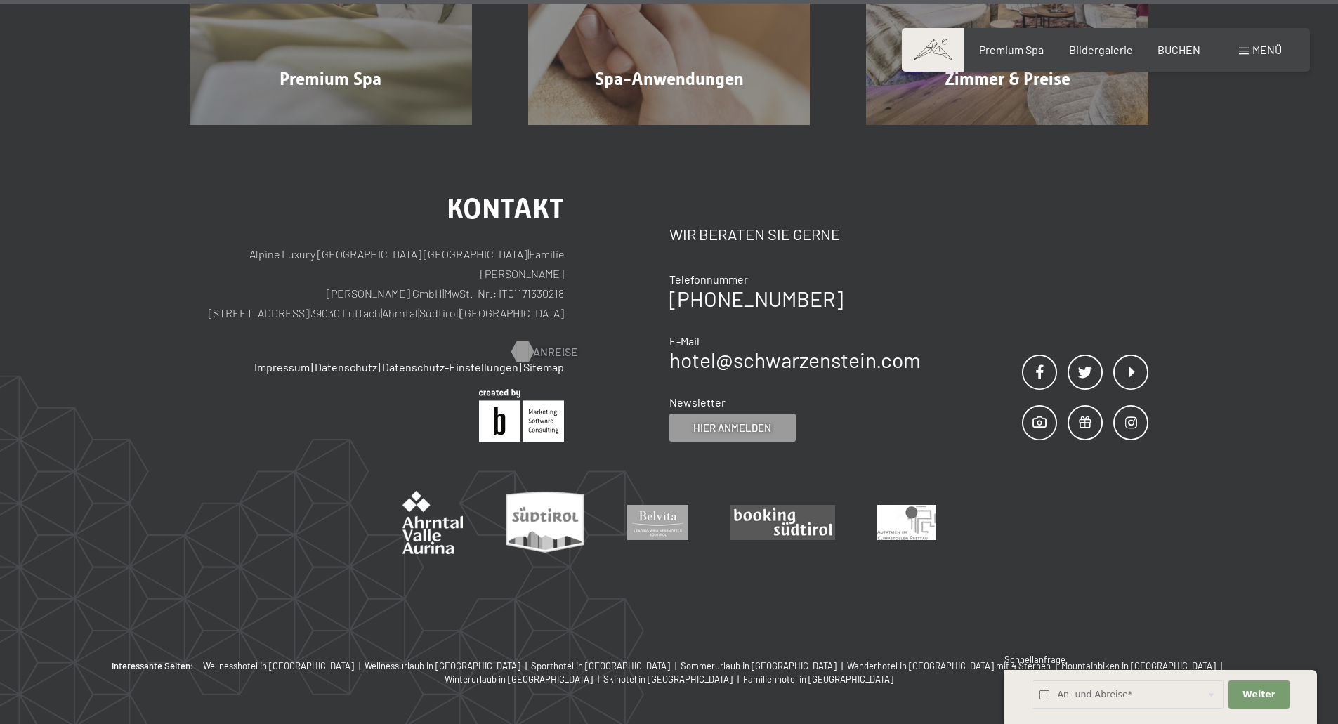
click at [553, 344] on span "Anreise" at bounding box center [555, 351] width 45 height 15
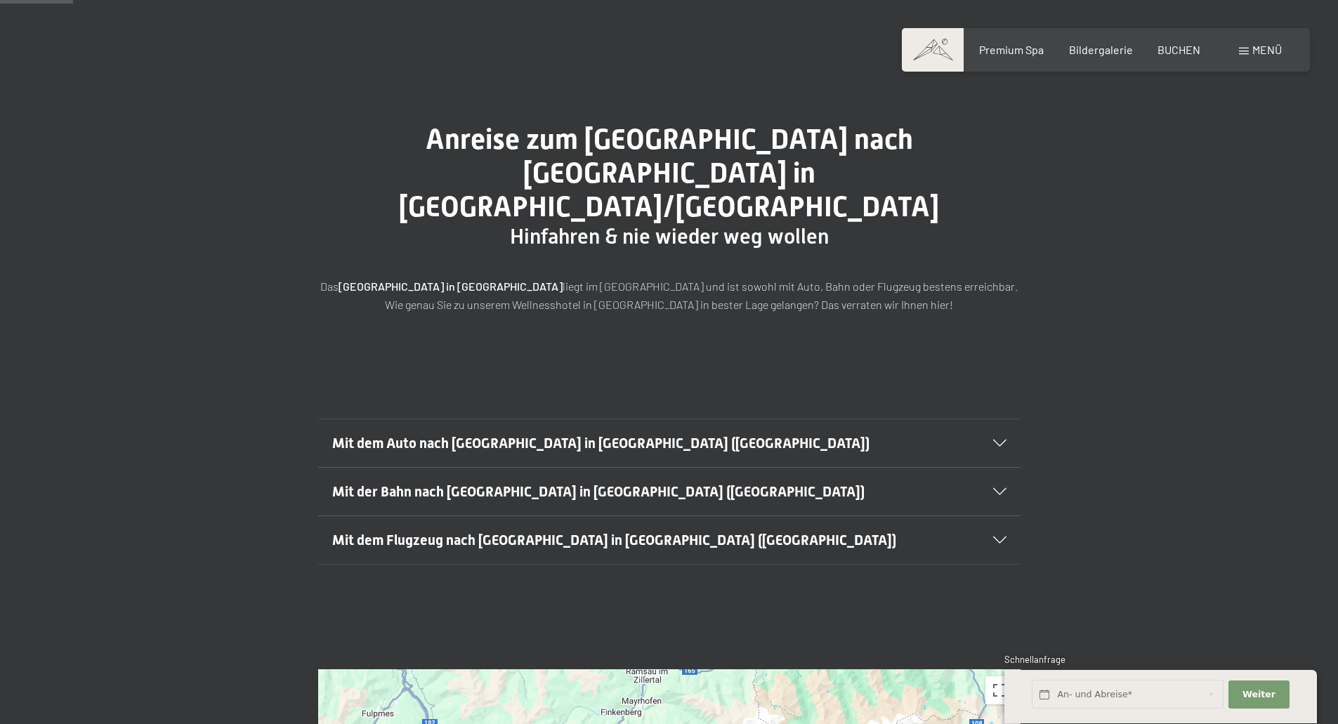
scroll to position [140, 0]
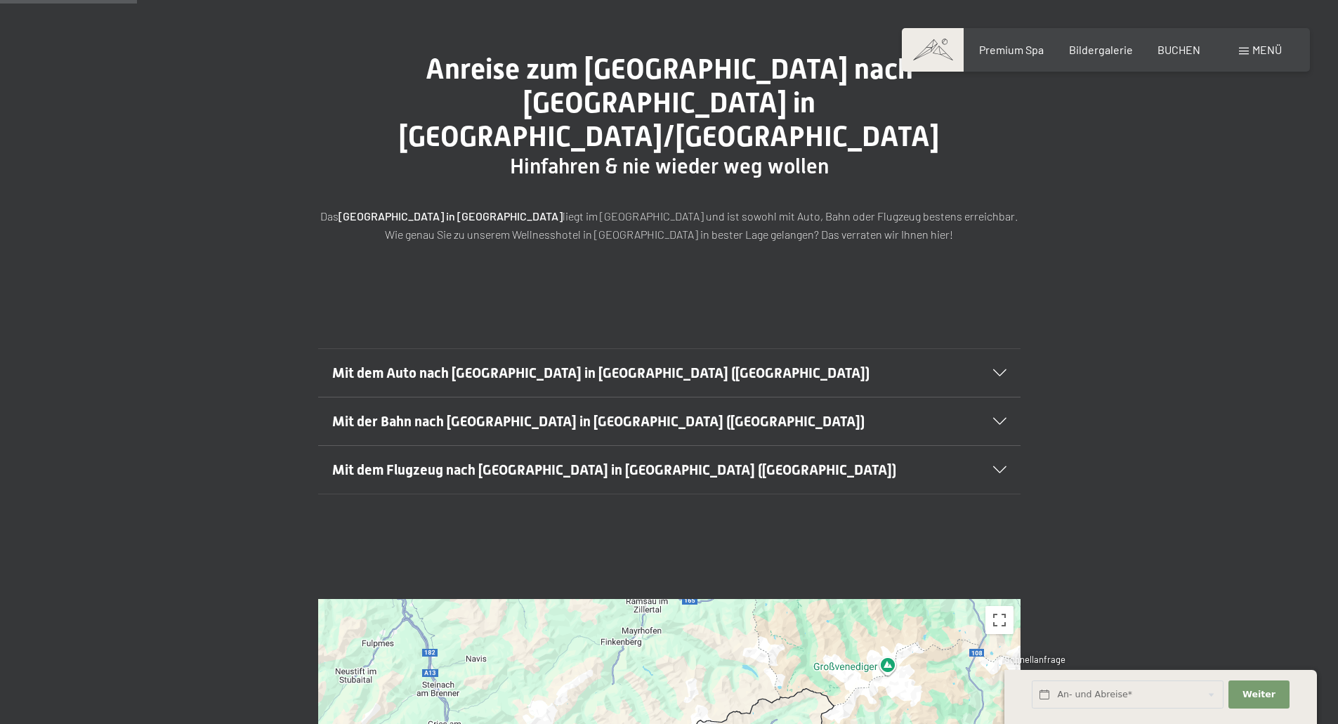
click at [1003, 418] on icon at bounding box center [999, 421] width 13 height 7
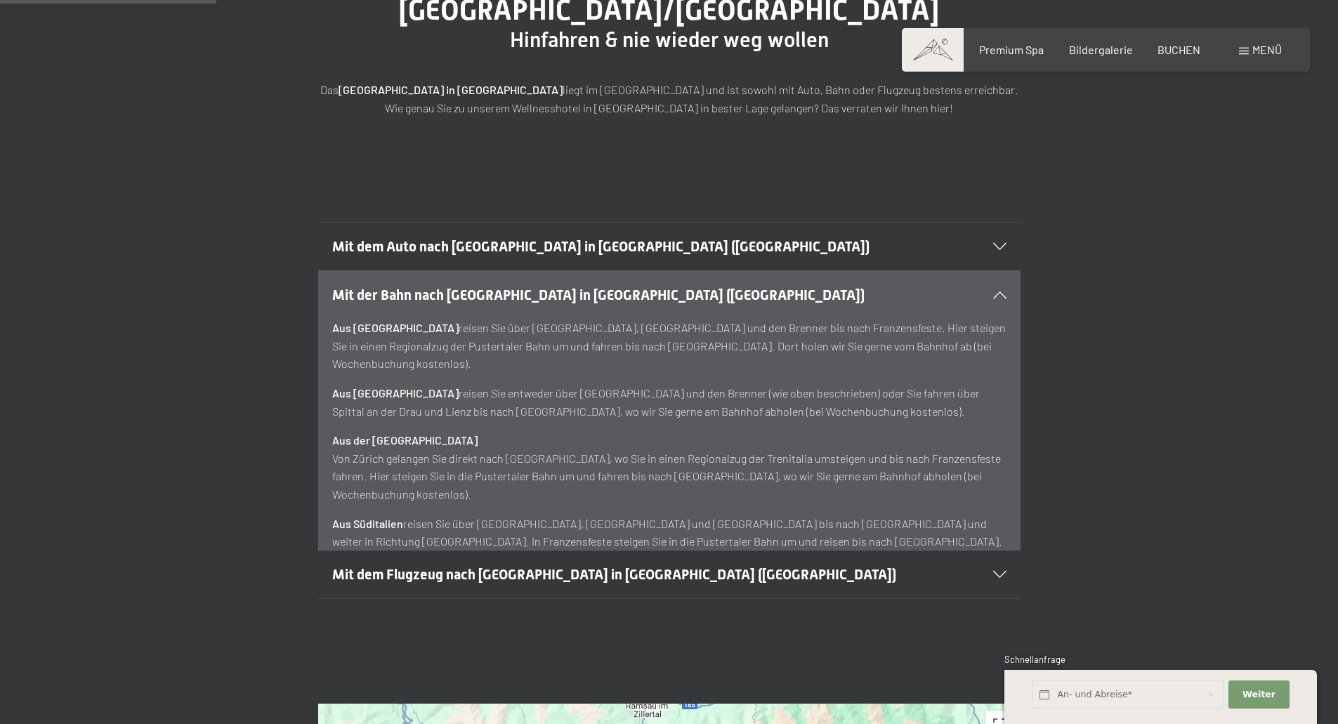
scroll to position [281, 0]
